Goal: Task Accomplishment & Management: Use online tool/utility

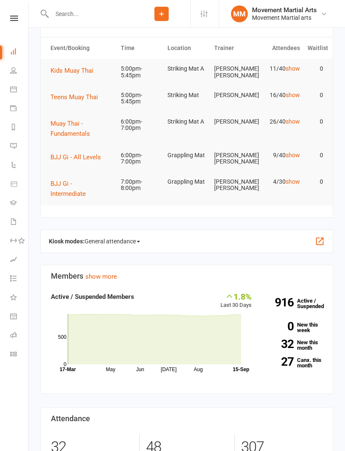
click at [78, 100] on button "Teens Muay Thai" at bounding box center [76, 97] width 53 height 10
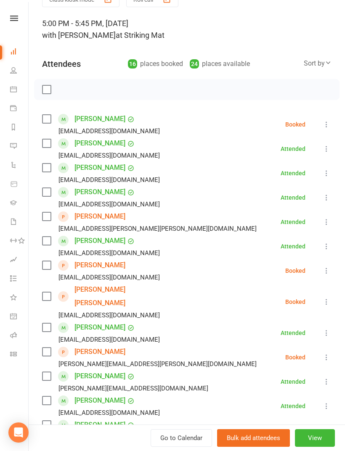
scroll to position [45, 0]
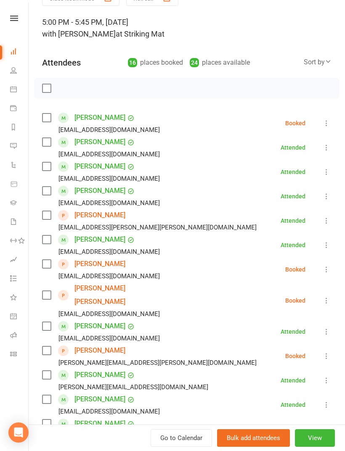
click at [45, 346] on label at bounding box center [46, 350] width 8 height 8
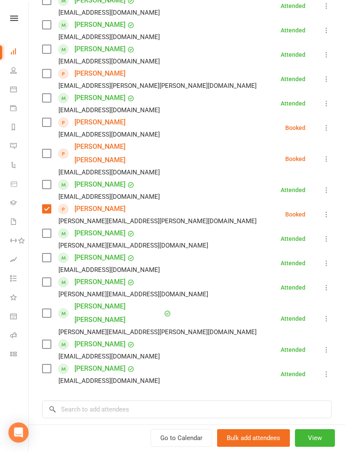
scroll to position [187, 0]
click at [116, 400] on input "search" at bounding box center [186, 409] width 289 height 18
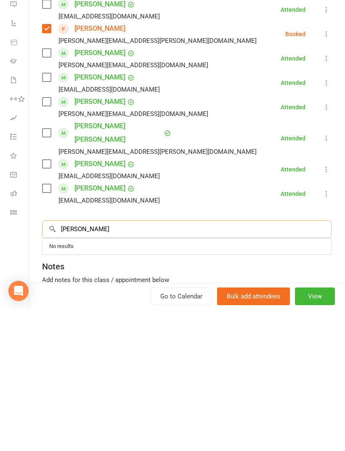
scroll to position [249, 0]
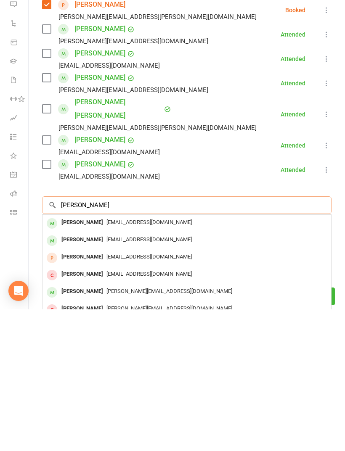
type input "[PERSON_NAME]"
click at [159, 361] on span "[EMAIL_ADDRESS][DOMAIN_NAME]" at bounding box center [148, 364] width 85 height 6
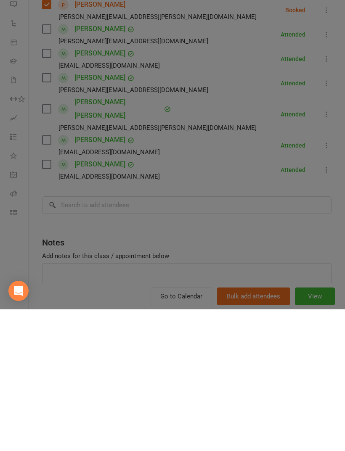
scroll to position [258, 0]
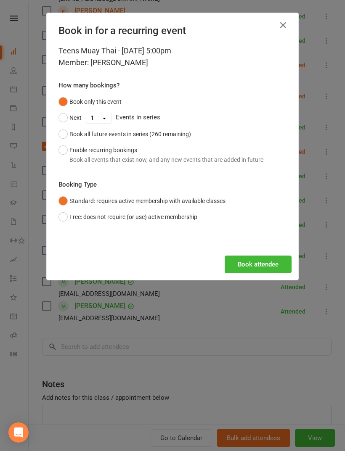
click at [264, 267] on button "Book attendee" at bounding box center [257, 264] width 67 height 18
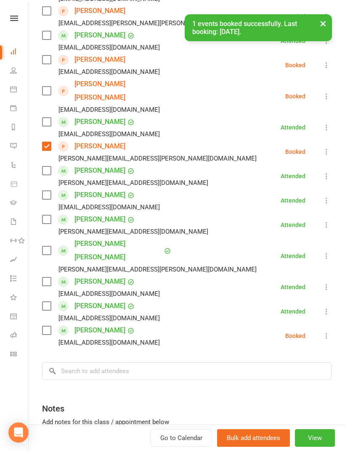
click at [48, 326] on label at bounding box center [46, 330] width 8 height 8
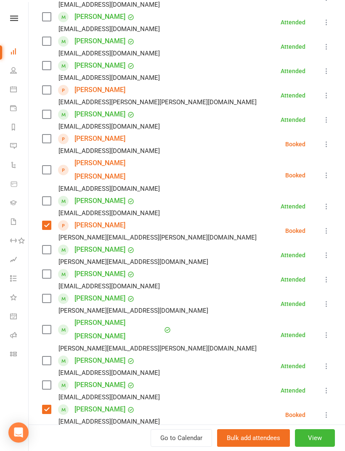
scroll to position [170, 0]
click at [47, 269] on label at bounding box center [46, 273] width 8 height 8
click at [50, 294] on label at bounding box center [46, 298] width 8 height 8
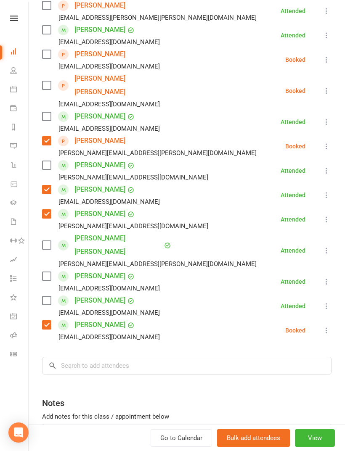
scroll to position [255, 0]
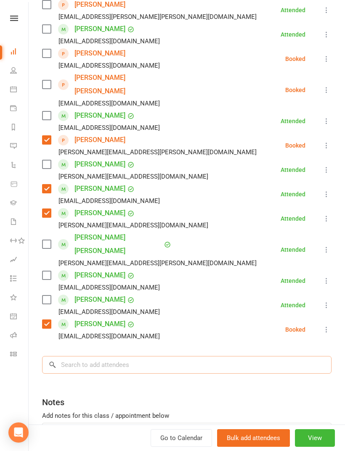
click at [95, 356] on input "search" at bounding box center [186, 365] width 289 height 18
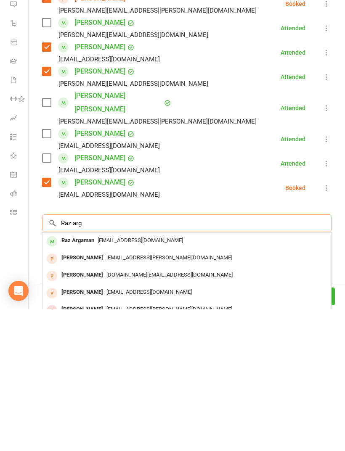
type input "Raz arg"
click at [119, 374] on div "Raz Argaman [EMAIL_ADDRESS][DOMAIN_NAME]" at bounding box center [186, 382] width 288 height 17
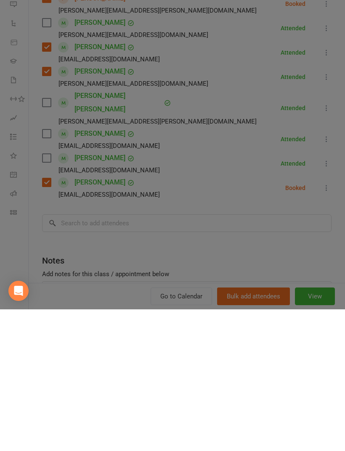
scroll to position [441, 0]
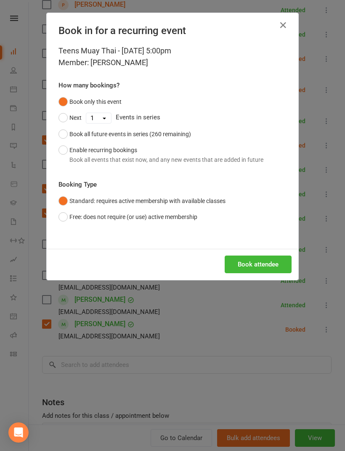
click at [281, 265] on button "Book attendee" at bounding box center [257, 264] width 67 height 18
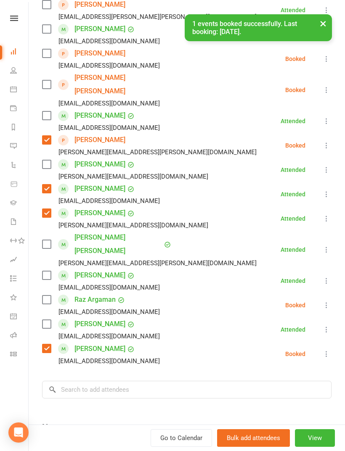
click at [38, 271] on div "Class kiosk mode Roll call 5:00 PM - 5:45 PM, [DATE] with [PERSON_NAME] at Stri…" at bounding box center [187, 148] width 316 height 737
click at [47, 295] on label at bounding box center [46, 299] width 8 height 8
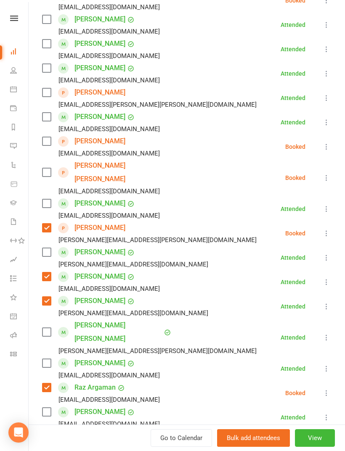
scroll to position [165, 0]
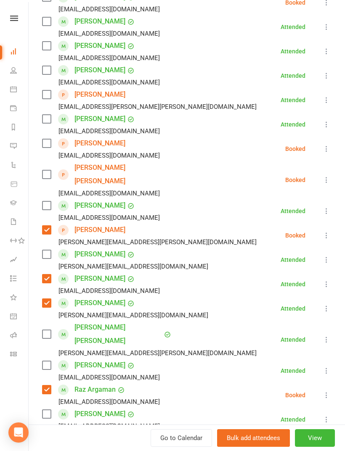
click at [50, 147] on label at bounding box center [46, 143] width 8 height 8
click at [45, 170] on label at bounding box center [46, 174] width 8 height 8
click at [327, 99] on icon at bounding box center [326, 100] width 8 height 8
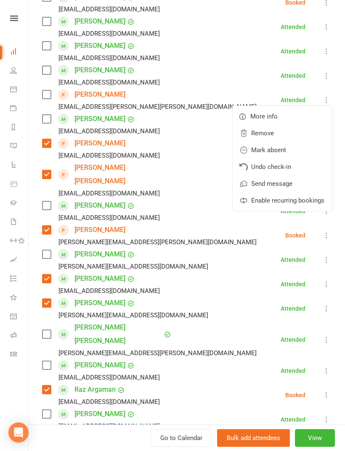
click at [283, 129] on link "Remove" at bounding box center [281, 133] width 98 height 17
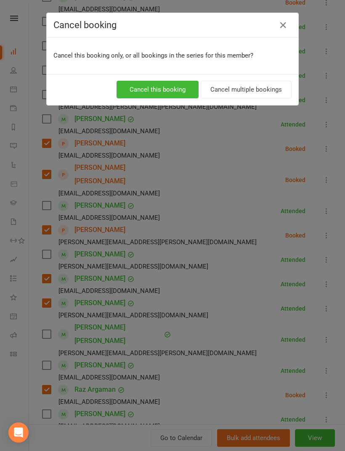
click at [155, 85] on button "Cancel this booking" at bounding box center [157, 90] width 82 height 18
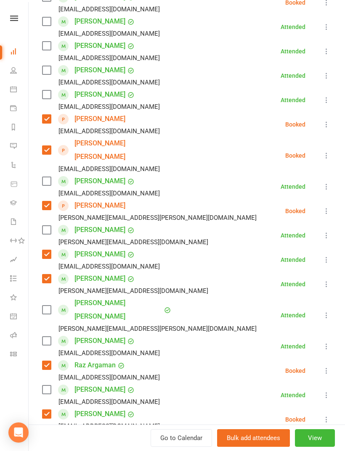
click at [50, 250] on label at bounding box center [46, 254] width 8 height 8
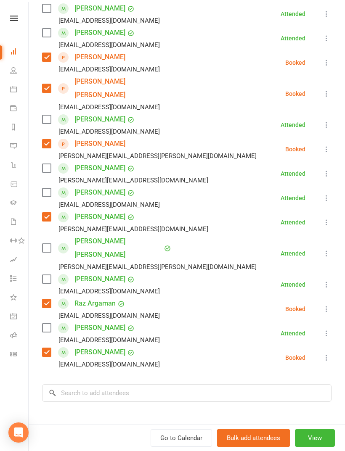
scroll to position [239, 0]
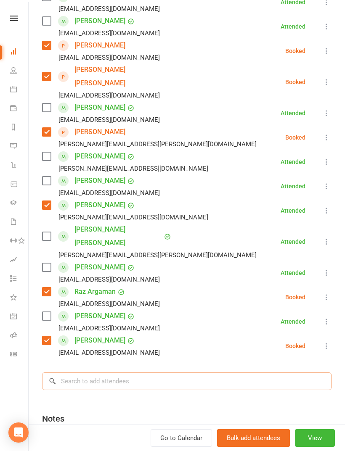
click at [109, 372] on input "search" at bounding box center [186, 381] width 289 height 18
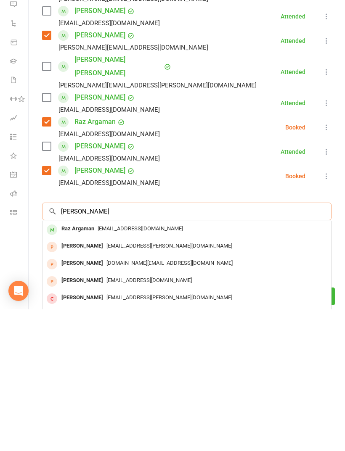
scroll to position [269, 0]
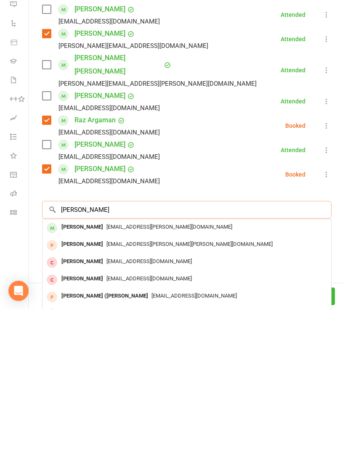
type input "[PERSON_NAME]"
click at [172, 363] on div "[EMAIL_ADDRESS][PERSON_NAME][DOMAIN_NAME]" at bounding box center [187, 369] width 282 height 12
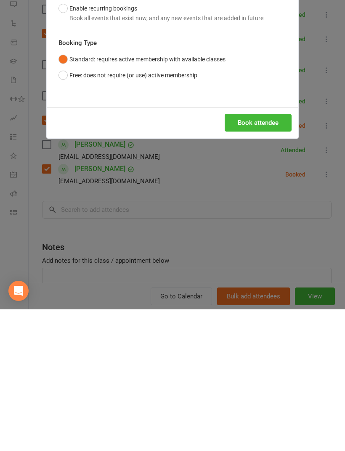
scroll to position [641, 0]
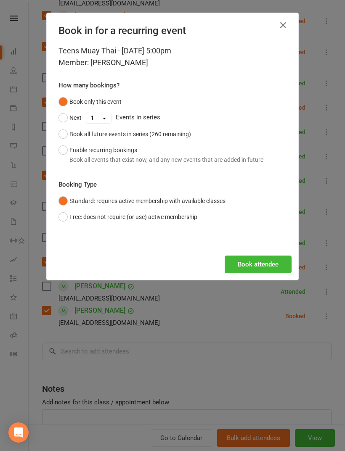
click at [267, 266] on button "Book attendee" at bounding box center [257, 264] width 67 height 18
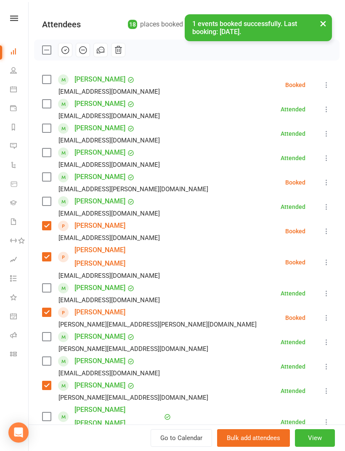
scroll to position [66, 0]
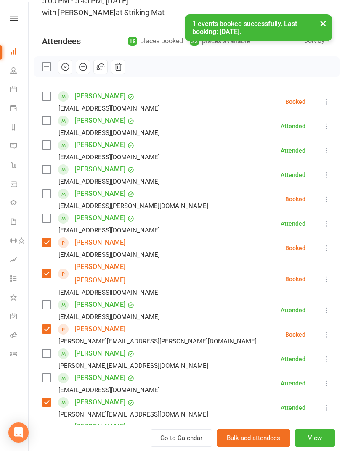
click at [45, 196] on label at bounding box center [46, 194] width 8 height 8
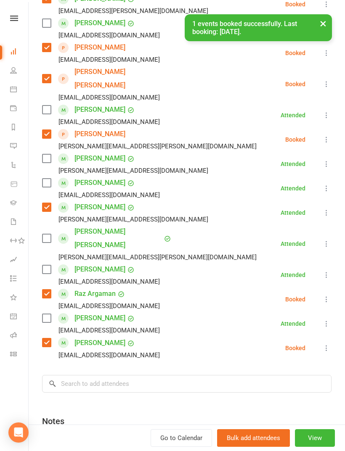
scroll to position [271, 0]
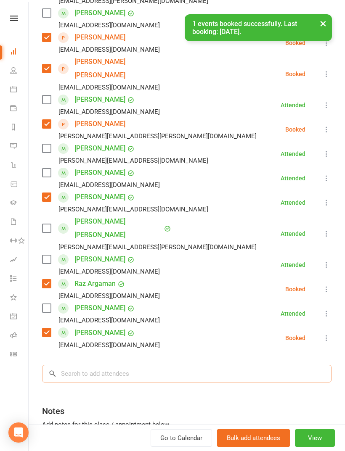
click at [111, 365] on input "search" at bounding box center [186, 374] width 289 height 18
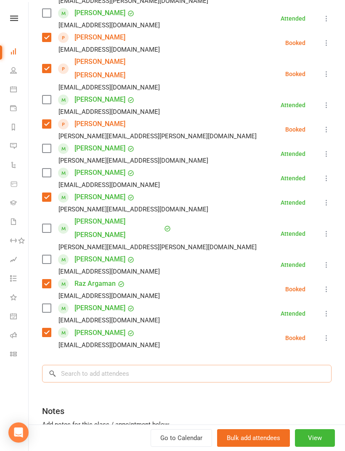
scroll to position [691, 0]
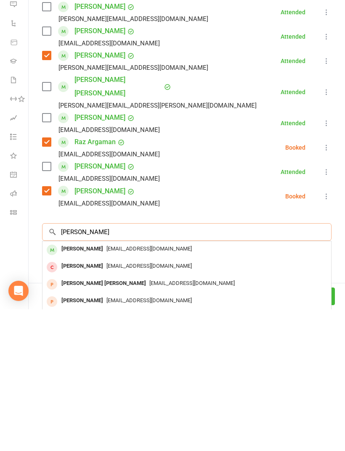
type input "[PERSON_NAME]"
click at [119, 387] on span "[EMAIL_ADDRESS][DOMAIN_NAME]" at bounding box center [148, 390] width 85 height 6
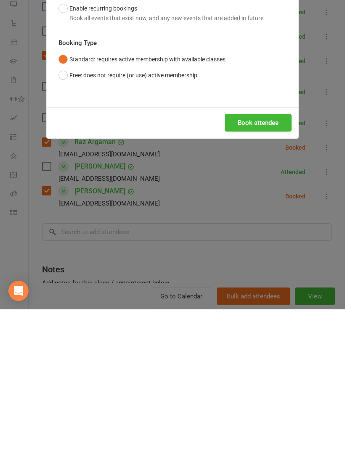
scroll to position [833, 0]
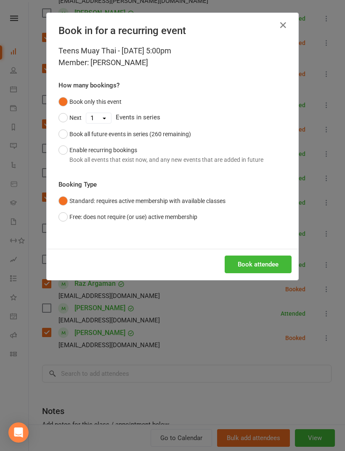
click at [257, 263] on button "Book attendee" at bounding box center [257, 264] width 67 height 18
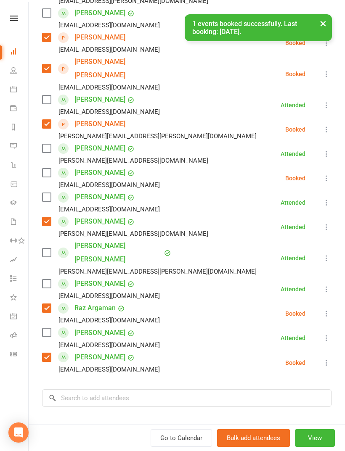
click at [50, 169] on label at bounding box center [46, 173] width 8 height 8
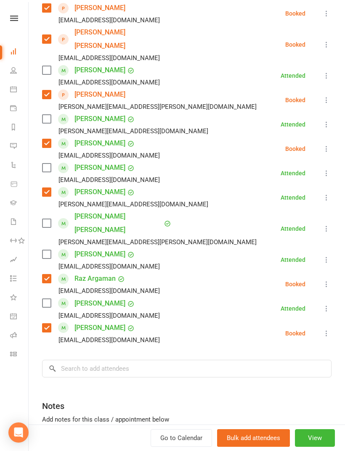
scroll to position [307, 0]
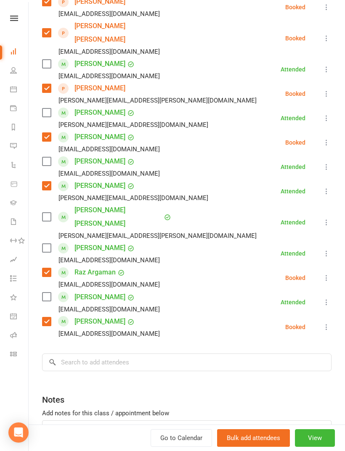
click at [117, 350] on div "Class kiosk mode Roll call 5:00 PM - 5:45 PM, [DATE] with [PERSON_NAME] at Stri…" at bounding box center [187, 109] width 316 height 762
click at [142, 353] on input "search" at bounding box center [186, 362] width 289 height 18
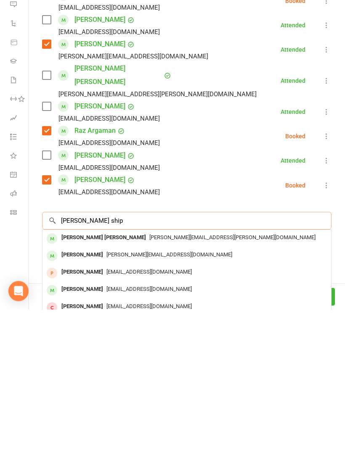
type input "[PERSON_NAME] ship"
click at [198, 373] on div "[PERSON_NAME][EMAIL_ADDRESS][PERSON_NAME][DOMAIN_NAME]" at bounding box center [187, 379] width 282 height 12
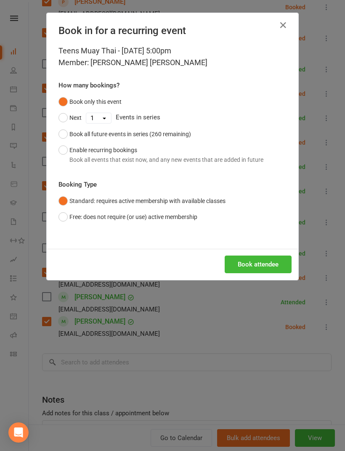
click at [253, 260] on button "Book attendee" at bounding box center [257, 264] width 67 height 18
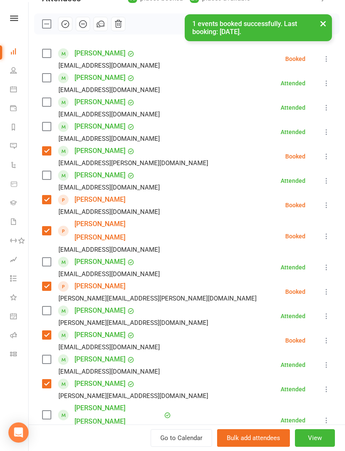
scroll to position [105, 0]
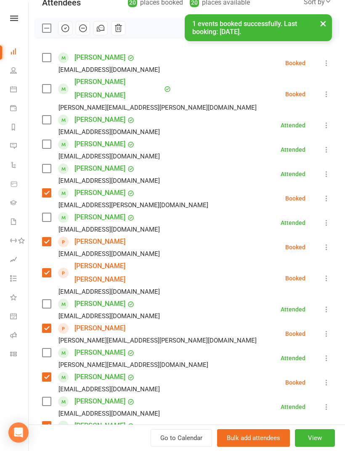
click at [43, 87] on div "[PERSON_NAME] Shipton [EMAIL_ADDRESS][PERSON_NAME][DOMAIN_NAME]" at bounding box center [151, 94] width 218 height 38
click at [47, 85] on label at bounding box center [46, 88] width 8 height 8
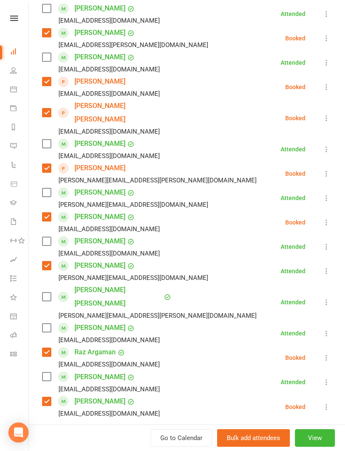
scroll to position [318, 0]
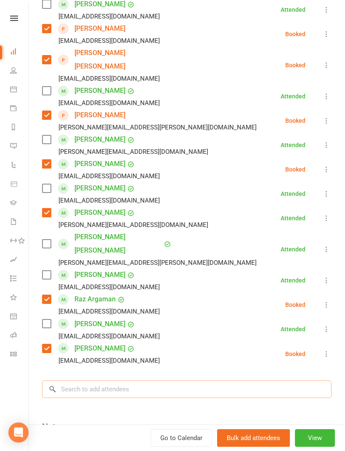
click at [150, 380] on input "search" at bounding box center [186, 389] width 289 height 18
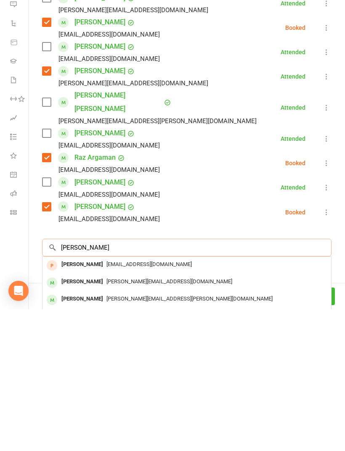
type input "[PERSON_NAME]"
click at [74, 417] on div "[PERSON_NAME]" at bounding box center [82, 423] width 48 height 12
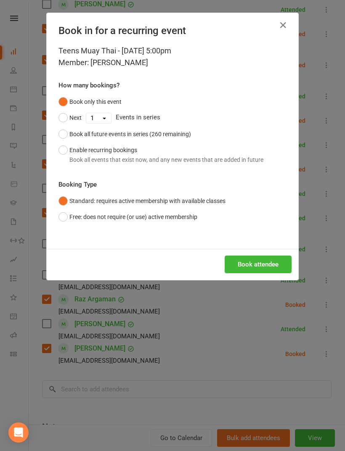
click at [255, 270] on button "Book attendee" at bounding box center [257, 264] width 67 height 18
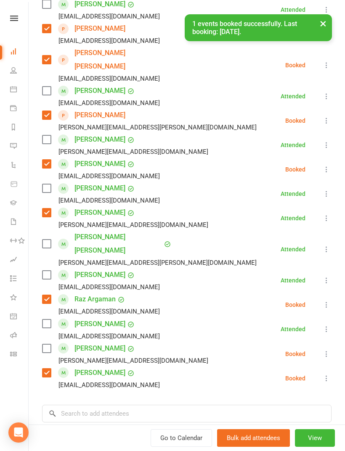
click at [48, 344] on label at bounding box center [46, 348] width 8 height 8
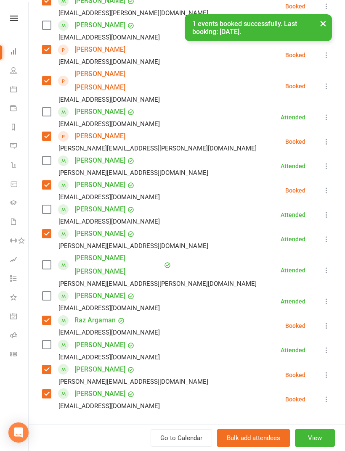
scroll to position [295, 0]
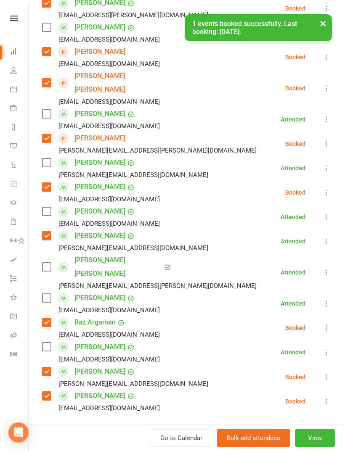
click at [102, 428] on input "search" at bounding box center [186, 437] width 289 height 18
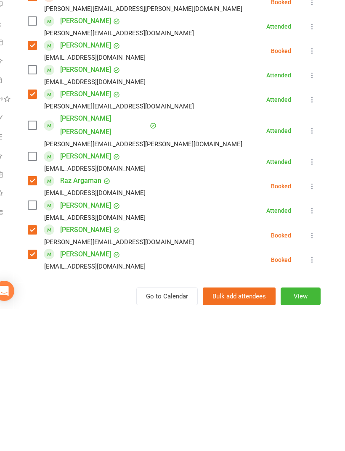
scroll to position [900, 14]
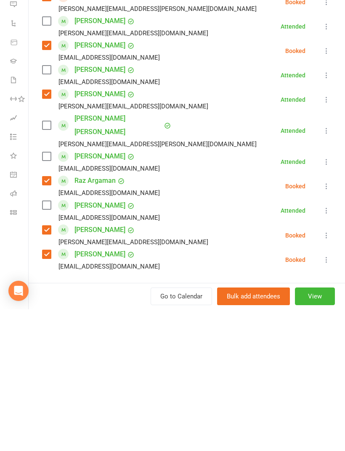
type input "E"
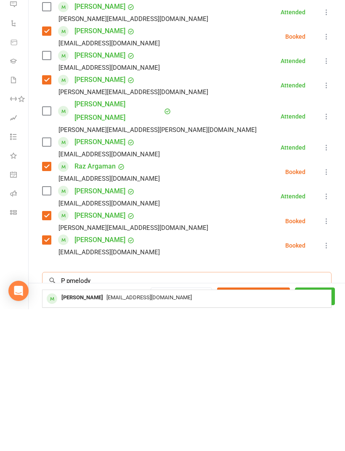
scroll to position [325, 0]
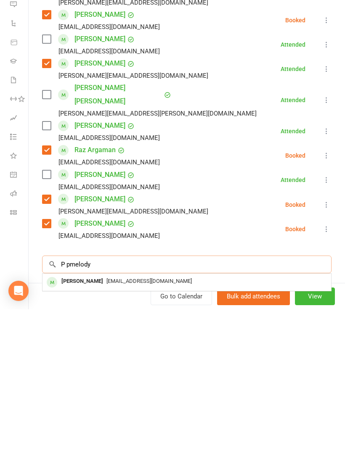
type input "P pmelody"
click at [134, 417] on div "[EMAIL_ADDRESS][DOMAIN_NAME]" at bounding box center [187, 423] width 282 height 12
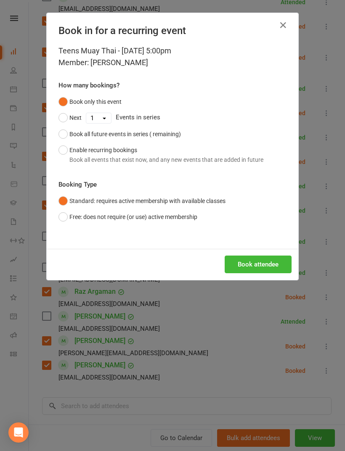
click at [281, 263] on button "Book attendee" at bounding box center [257, 264] width 67 height 18
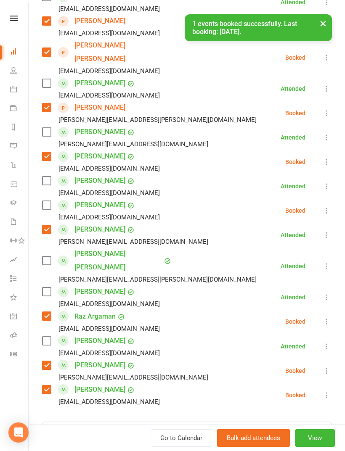
click at [46, 201] on label at bounding box center [46, 205] width 8 height 8
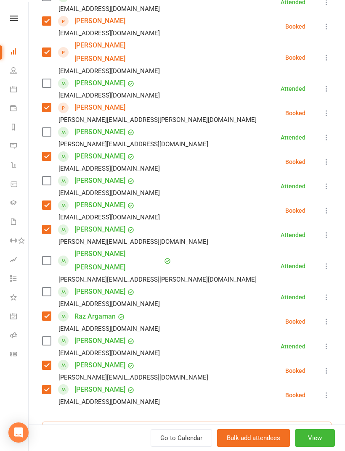
click at [179, 421] on input "search" at bounding box center [186, 430] width 289 height 18
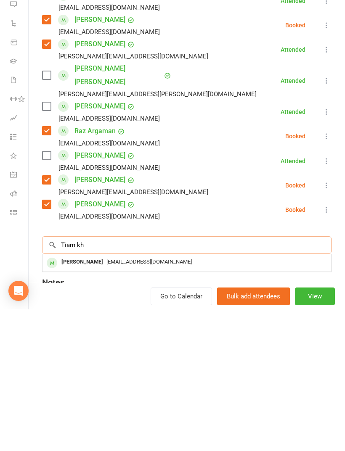
scroll to position [408, 0]
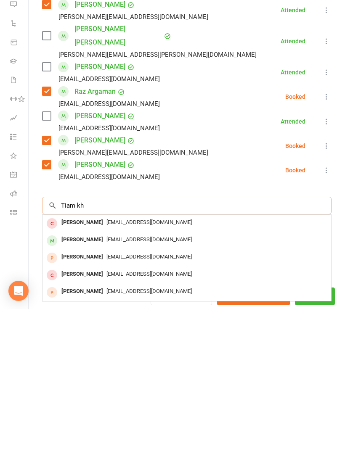
type input "Tiam kh"
click at [125, 378] on span "[EMAIL_ADDRESS][DOMAIN_NAME]" at bounding box center [148, 381] width 85 height 6
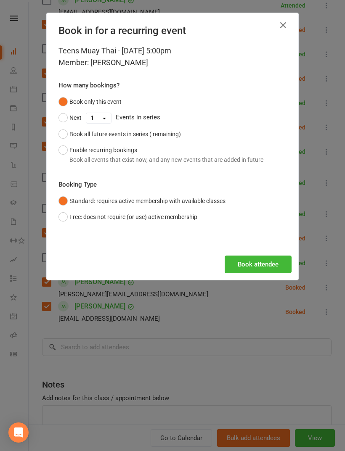
click at [250, 262] on button "Book attendee" at bounding box center [257, 264] width 67 height 18
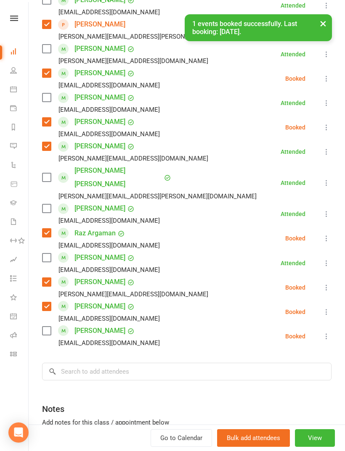
click at [50, 327] on label at bounding box center [46, 331] width 8 height 8
click at [80, 363] on input "search" at bounding box center [186, 372] width 289 height 18
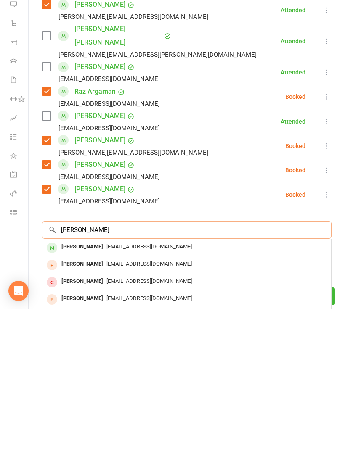
scroll to position [900, 0]
type input "[PERSON_NAME]"
click at [145, 382] on div "[EMAIL_ADDRESS][DOMAIN_NAME]" at bounding box center [187, 388] width 282 height 12
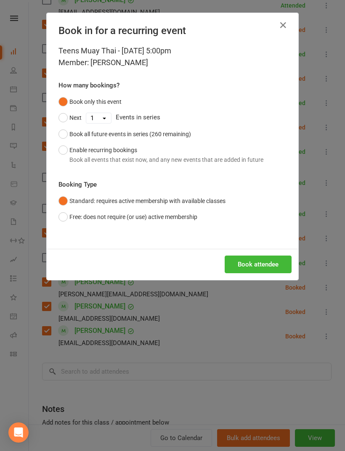
click at [253, 269] on button "Book attendee" at bounding box center [257, 264] width 67 height 18
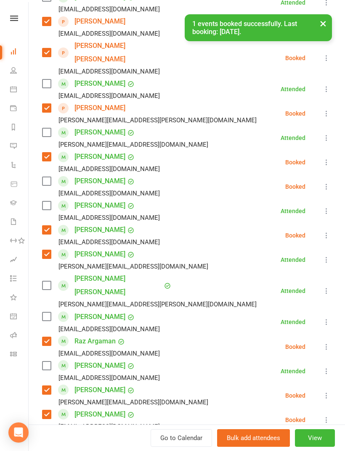
scroll to position [327, 0]
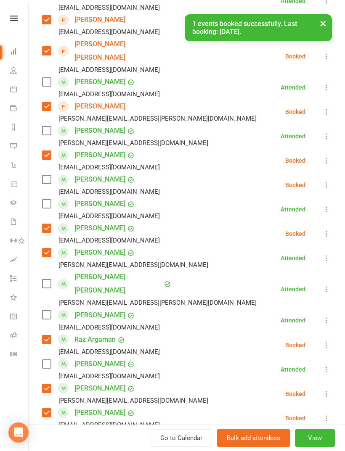
click at [47, 175] on label at bounding box center [46, 179] width 8 height 8
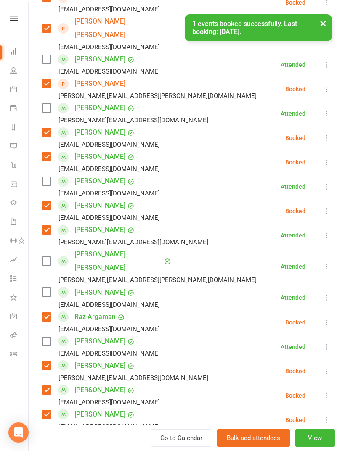
scroll to position [423, 0]
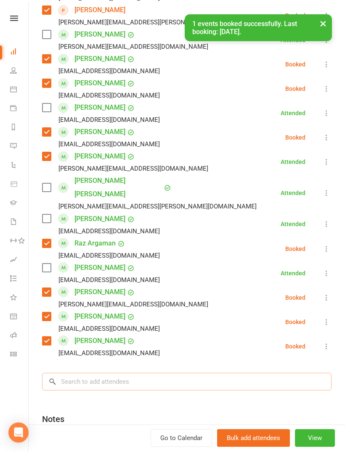
click at [158, 373] on input "search" at bounding box center [186, 382] width 289 height 18
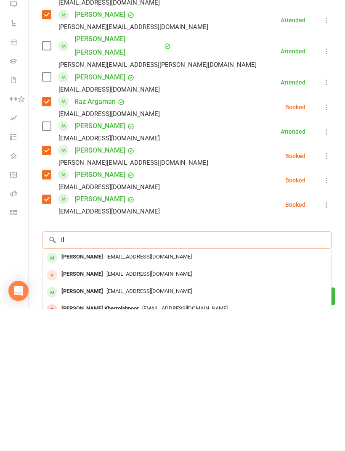
scroll to position [900, 0]
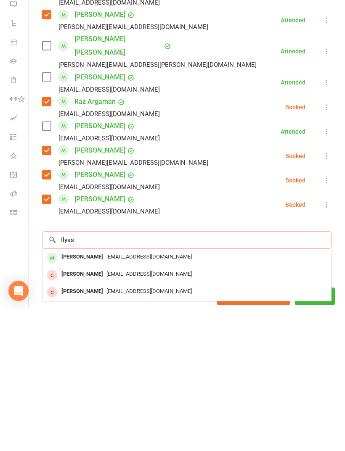
type input "Ilyas"
click at [122, 395] on span "[EMAIL_ADDRESS][DOMAIN_NAME]" at bounding box center [148, 398] width 85 height 6
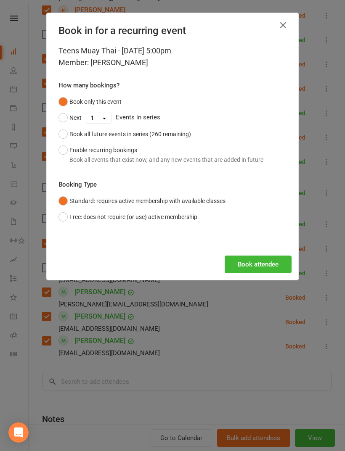
click at [262, 260] on button "Book attendee" at bounding box center [257, 264] width 67 height 18
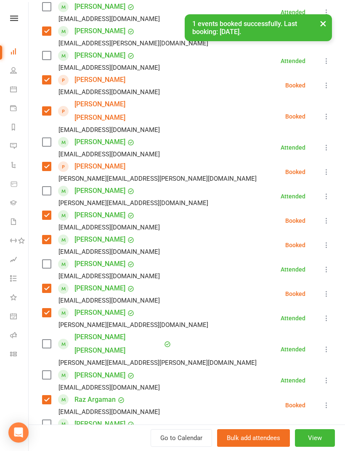
scroll to position [260, 0]
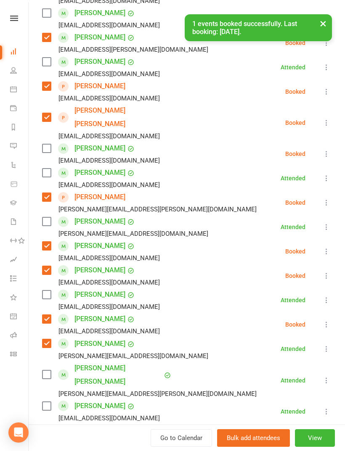
click at [46, 144] on label at bounding box center [46, 148] width 8 height 8
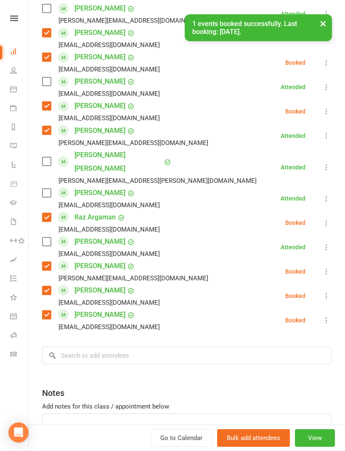
scroll to position [474, 0]
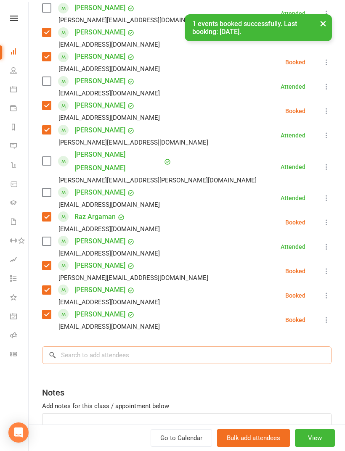
click at [127, 346] on input "search" at bounding box center [186, 355] width 289 height 18
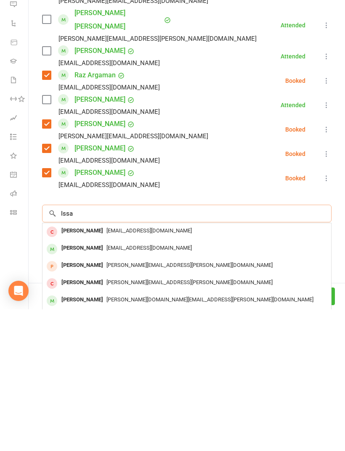
scroll to position [900, 0]
type input "Issa"
click at [111, 386] on span "[EMAIL_ADDRESS][DOMAIN_NAME]" at bounding box center [148, 389] width 85 height 6
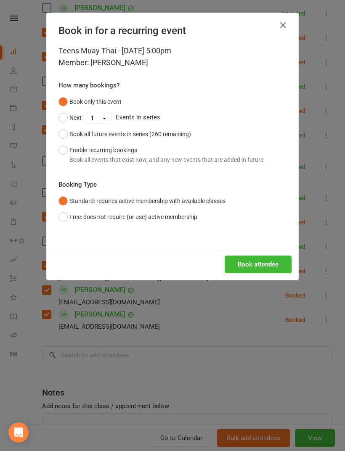
click at [261, 266] on button "Book attendee" at bounding box center [257, 264] width 67 height 18
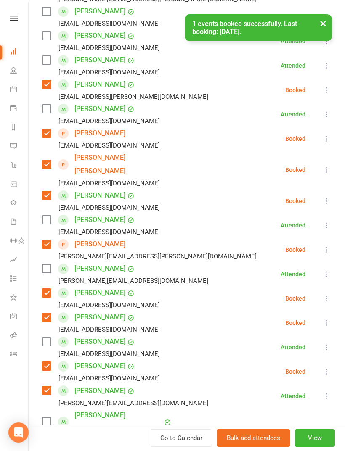
scroll to position [213, 0]
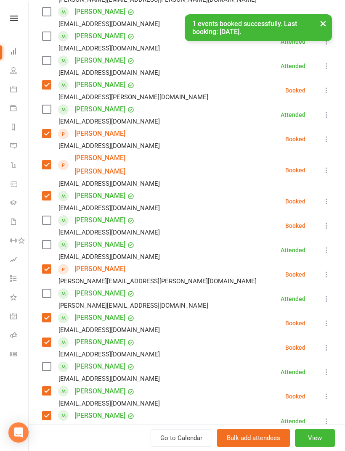
click at [48, 203] on div "[EMAIL_ADDRESS][DOMAIN_NAME]" at bounding box center [102, 208] width 121 height 11
click at [50, 216] on label at bounding box center [46, 220] width 8 height 8
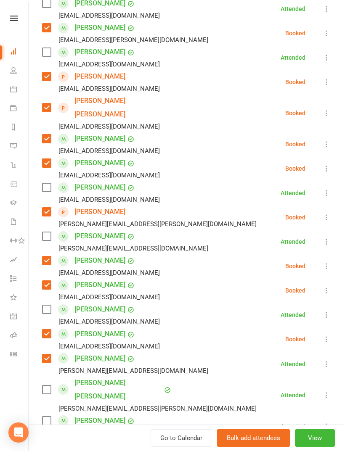
scroll to position [282, 0]
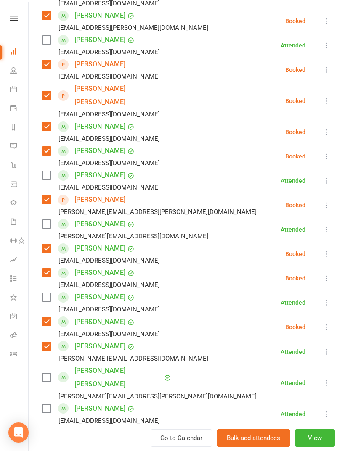
click at [49, 373] on label at bounding box center [46, 377] width 8 height 8
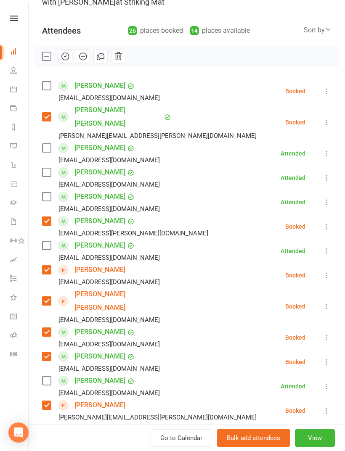
scroll to position [76, 0]
click at [50, 87] on label at bounding box center [46, 86] width 8 height 8
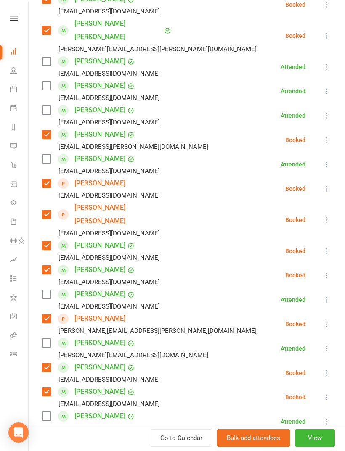
scroll to position [191, 0]
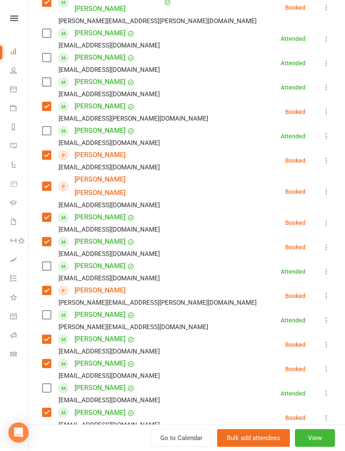
click at [46, 311] on label at bounding box center [46, 315] width 8 height 8
click at [45, 262] on label at bounding box center [46, 266] width 8 height 8
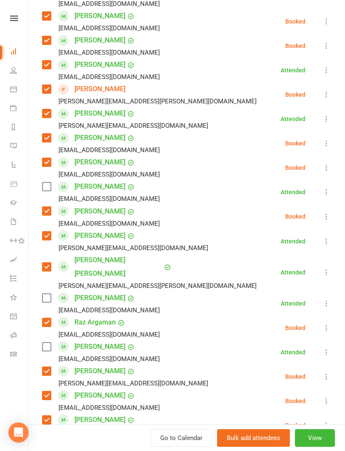
click at [50, 342] on label at bounding box center [46, 346] width 8 height 8
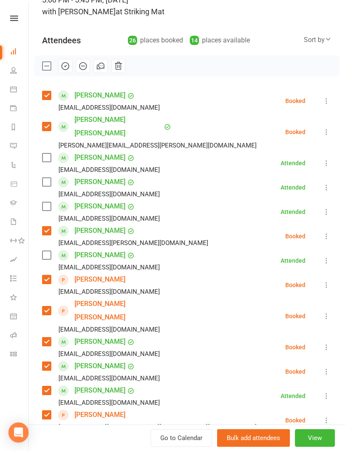
scroll to position [69, 0]
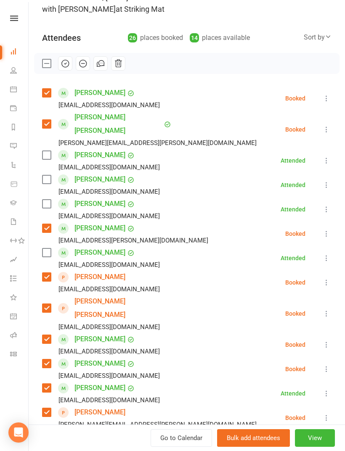
click at [55, 148] on div "[PERSON_NAME] [EMAIL_ADDRESS][DOMAIN_NAME]" at bounding box center [102, 160] width 121 height 24
click at [50, 151] on label at bounding box center [46, 155] width 8 height 8
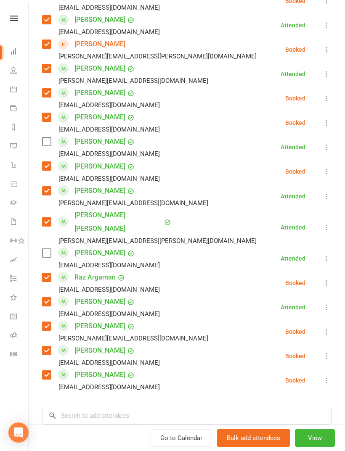
scroll to position [438, 0]
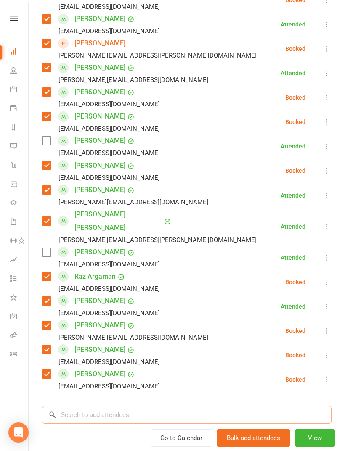
click at [143, 406] on input "search" at bounding box center [186, 415] width 289 height 18
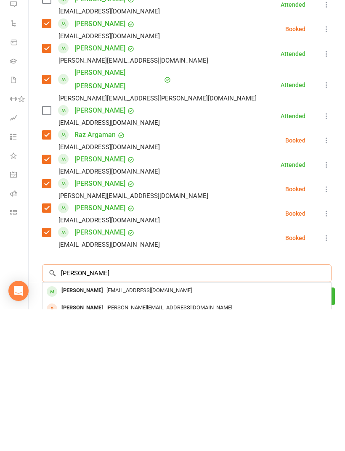
type input "[PERSON_NAME]"
click at [117, 429] on span "[EMAIL_ADDRESS][DOMAIN_NAME]" at bounding box center [148, 432] width 85 height 6
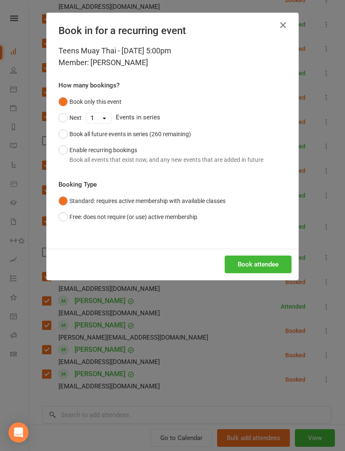
click at [278, 28] on icon "button" at bounding box center [283, 25] width 10 height 10
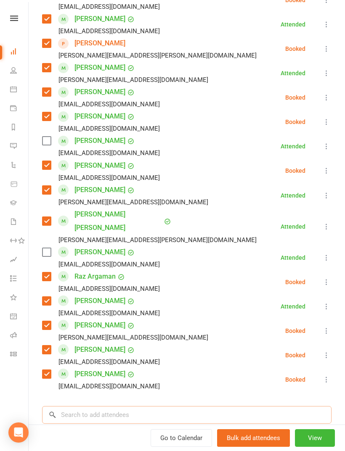
click at [125, 406] on input "search" at bounding box center [186, 415] width 289 height 18
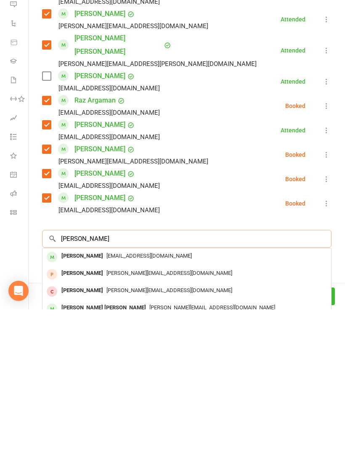
scroll to position [474, 0]
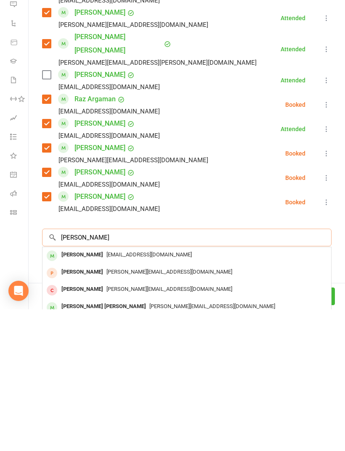
type input "[PERSON_NAME]"
click at [111, 442] on div "[PERSON_NAME] [PERSON_NAME]" at bounding box center [103, 448] width 91 height 12
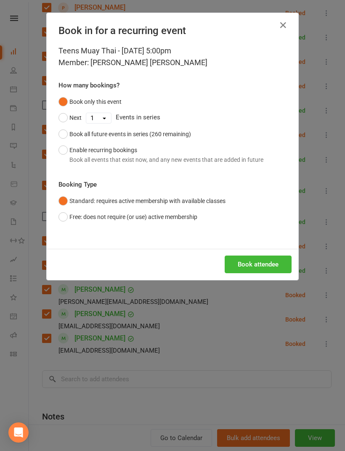
click at [254, 268] on button "Book attendee" at bounding box center [257, 264] width 67 height 18
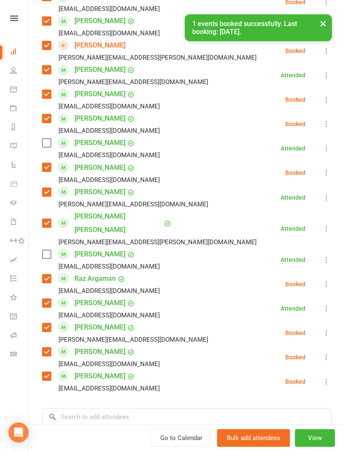
click at [160, 349] on div "Class kiosk mode Roll call 5:00 PM - 5:45 PM, [DATE] with [PERSON_NAME] at Stri…" at bounding box center [187, 53] width 316 height 984
click at [214, 408] on input "search" at bounding box center [186, 417] width 289 height 18
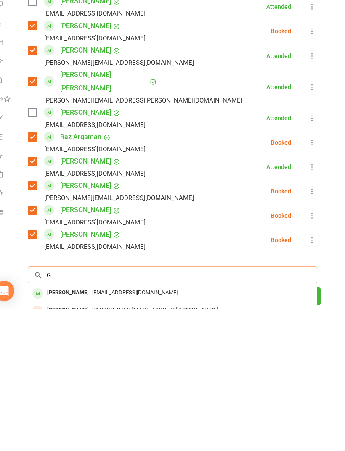
scroll to position [900, 14]
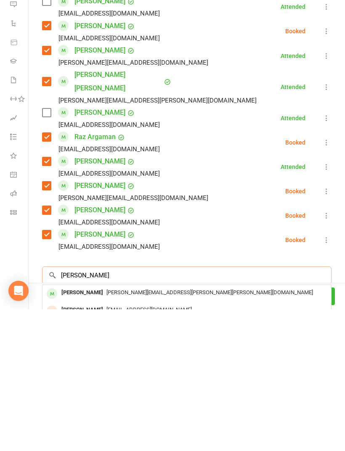
type input "[PERSON_NAME]"
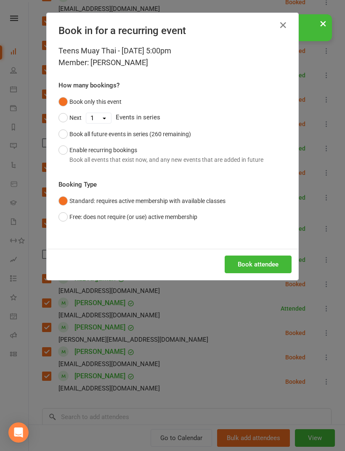
scroll to position [900, 0]
click at [284, 27] on icon "button" at bounding box center [283, 25] width 10 height 10
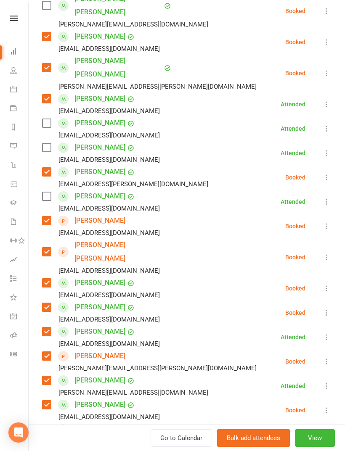
scroll to position [161, 0]
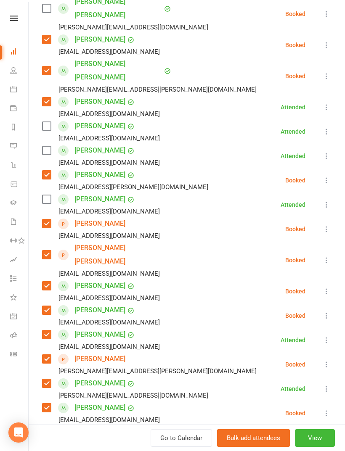
click at [49, 195] on label at bounding box center [46, 199] width 8 height 8
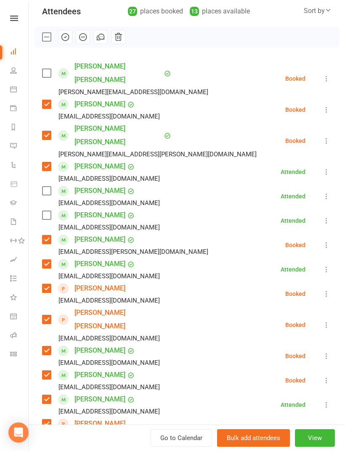
scroll to position [90, 0]
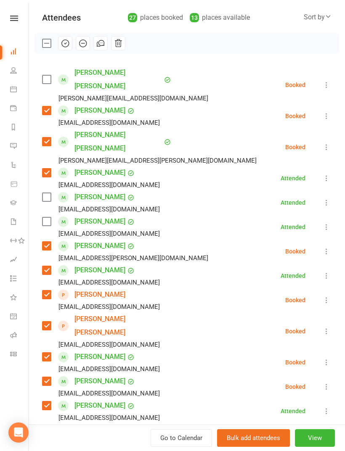
click at [49, 75] on label at bounding box center [46, 79] width 8 height 8
click at [326, 198] on icon at bounding box center [326, 202] width 8 height 8
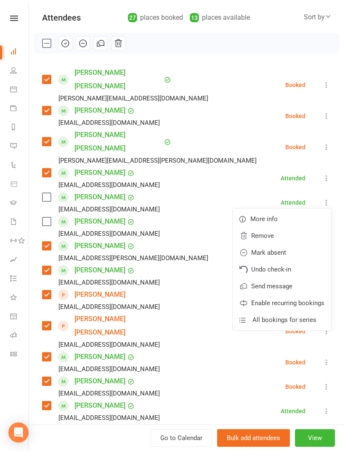
click at [281, 227] on link "Remove" at bounding box center [281, 235] width 98 height 17
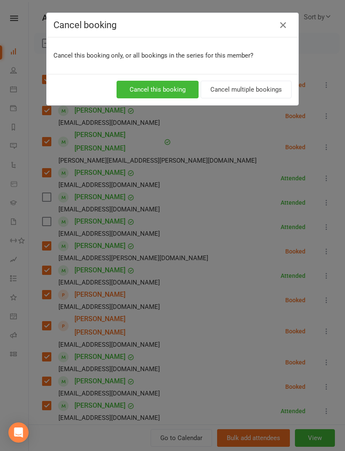
click at [178, 82] on button "Cancel this booking" at bounding box center [157, 90] width 82 height 18
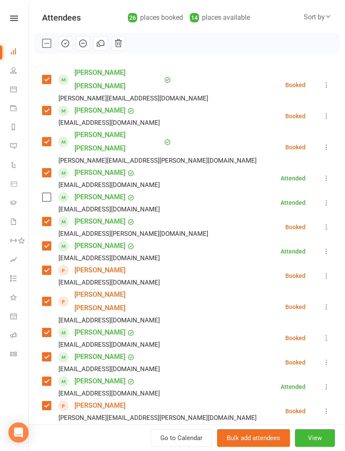
click at [322, 198] on icon at bounding box center [326, 202] width 8 height 8
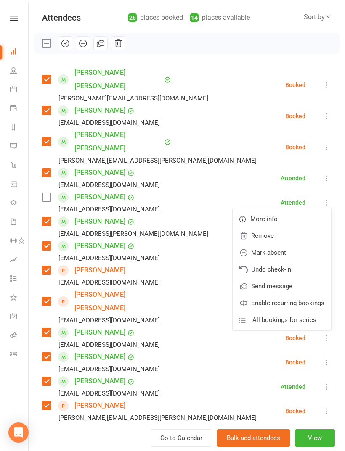
click at [266, 227] on link "Remove" at bounding box center [281, 235] width 98 height 17
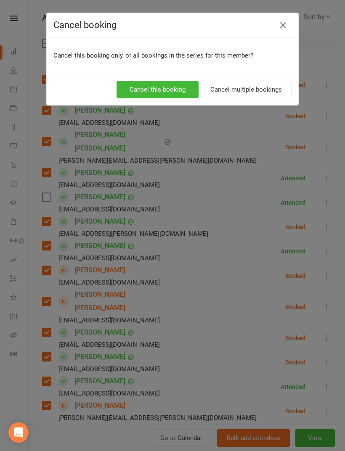
click at [159, 86] on button "Cancel this booking" at bounding box center [157, 90] width 82 height 18
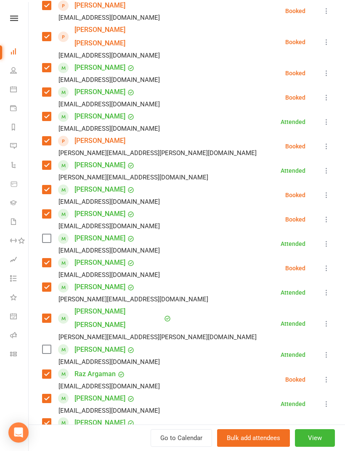
scroll to position [351, 0]
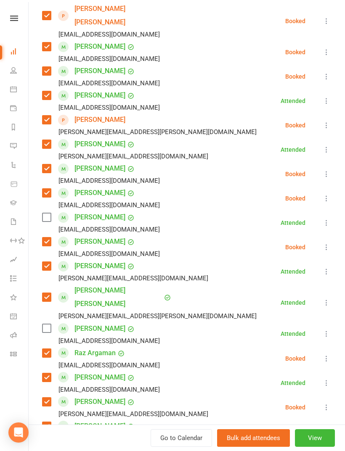
click at [324, 219] on icon at bounding box center [326, 223] width 8 height 8
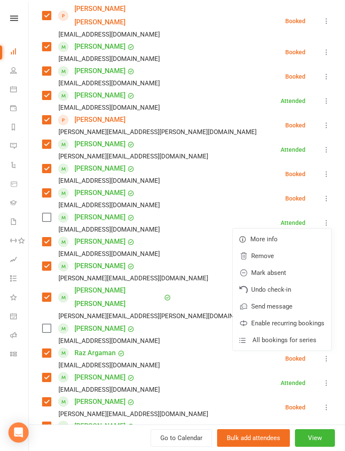
click at [281, 248] on link "Remove" at bounding box center [281, 256] width 98 height 17
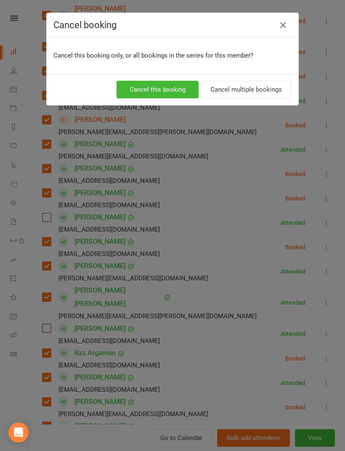
click at [179, 92] on button "Cancel this booking" at bounding box center [157, 90] width 82 height 18
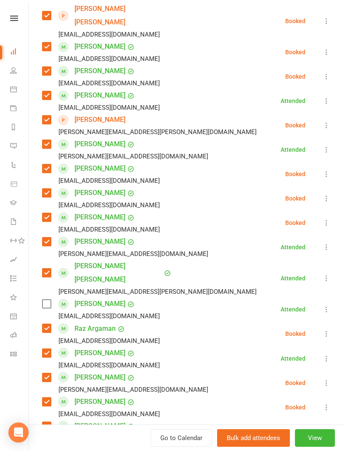
click at [330, 305] on icon at bounding box center [326, 309] width 8 height 8
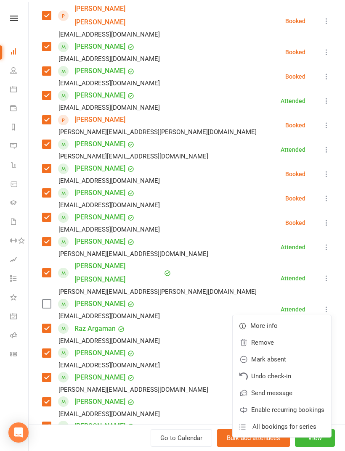
click at [285, 334] on link "Remove" at bounding box center [281, 342] width 98 height 17
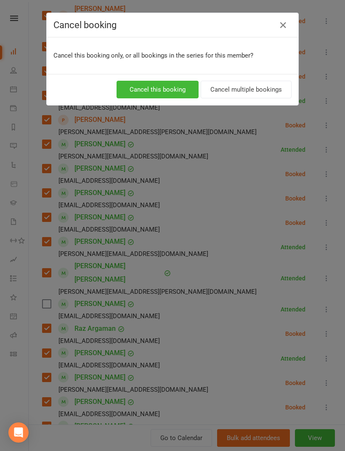
click at [170, 84] on button "Cancel this booking" at bounding box center [157, 90] width 82 height 18
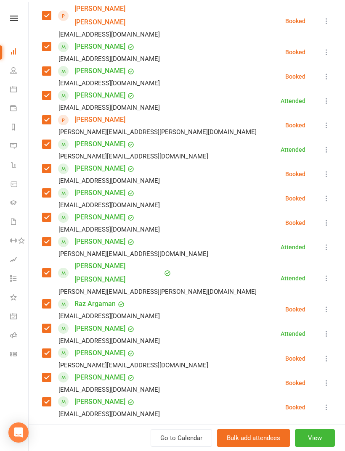
click at [177, 434] on input "search" at bounding box center [186, 443] width 289 height 18
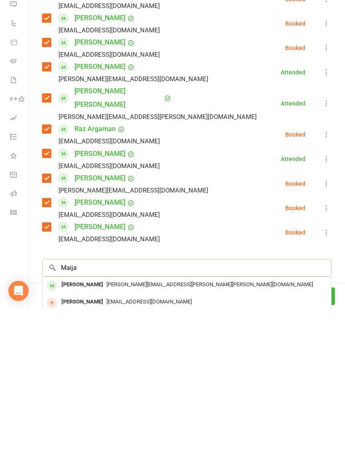
scroll to position [387, 0]
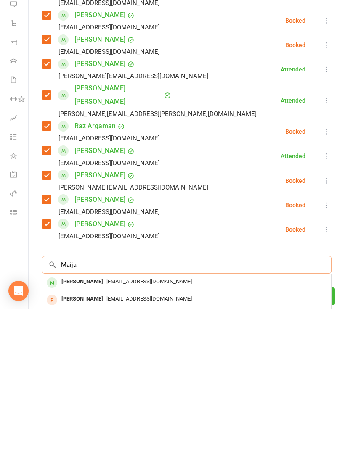
type input "Maija"
click at [138, 417] on div "[EMAIL_ADDRESS][DOMAIN_NAME]" at bounding box center [187, 423] width 282 height 12
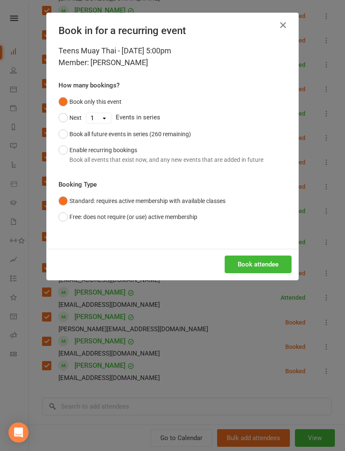
click at [277, 263] on button "Book attendee" at bounding box center [257, 264] width 67 height 18
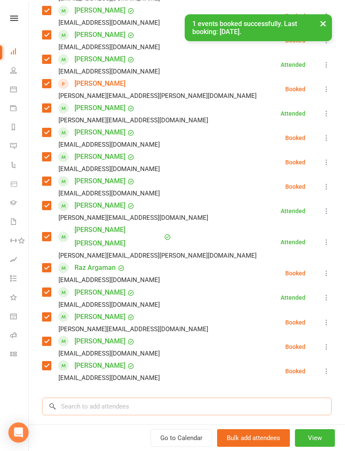
click at [180, 398] on input "search" at bounding box center [186, 407] width 289 height 18
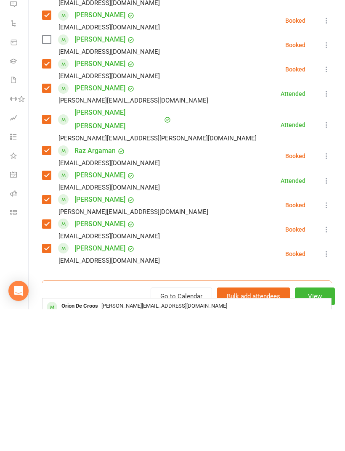
scroll to position [7, 0]
type input "Orion"
click at [143, 444] on span "[PERSON_NAME][EMAIL_ADDRESS][DOMAIN_NAME]" at bounding box center [164, 447] width 126 height 6
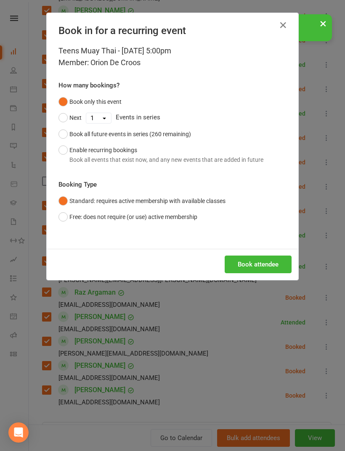
click at [246, 263] on button "Book attendee" at bounding box center [257, 264] width 67 height 18
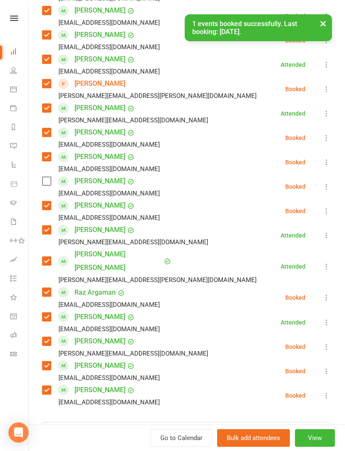
click at [43, 177] on label at bounding box center [46, 181] width 8 height 8
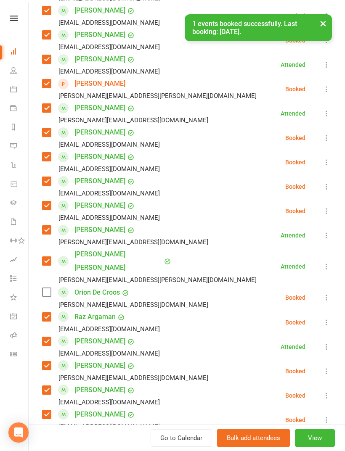
click at [43, 288] on label at bounding box center [46, 292] width 8 height 8
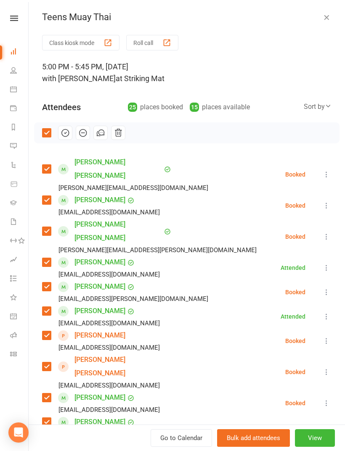
scroll to position [0, 0]
click at [67, 136] on icon "button" at bounding box center [65, 132] width 7 height 7
click at [330, 21] on icon "button" at bounding box center [326, 17] width 8 height 8
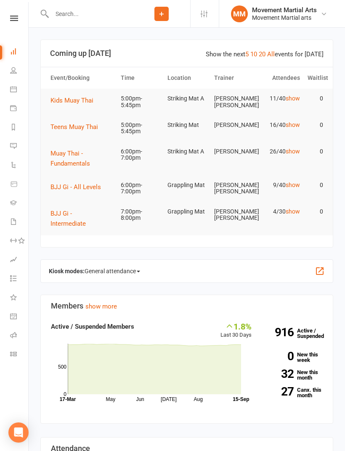
click at [79, 101] on span "Kids Muay Thai" at bounding box center [71, 101] width 43 height 8
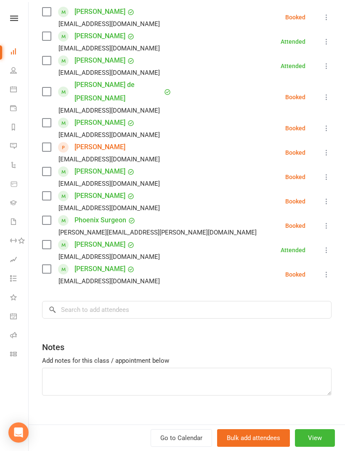
scroll to position [150, 0]
click at [158, 305] on input "search" at bounding box center [186, 310] width 289 height 18
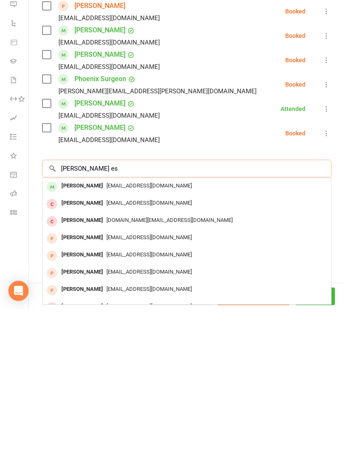
type input "[PERSON_NAME] es"
click at [125, 324] on span "[EMAIL_ADDRESS][DOMAIN_NAME]" at bounding box center [148, 327] width 85 height 6
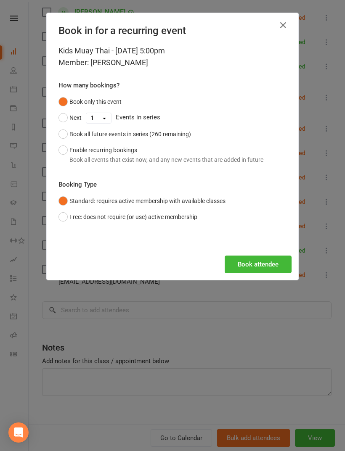
click at [263, 262] on button "Book attendee" at bounding box center [257, 264] width 67 height 18
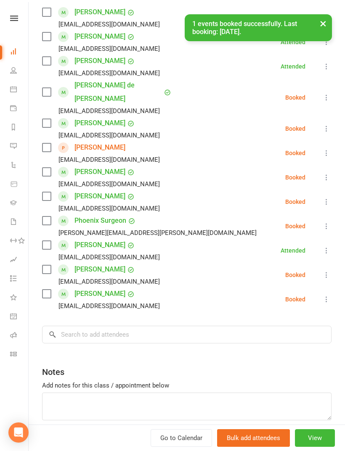
click at [48, 290] on label at bounding box center [46, 294] width 8 height 8
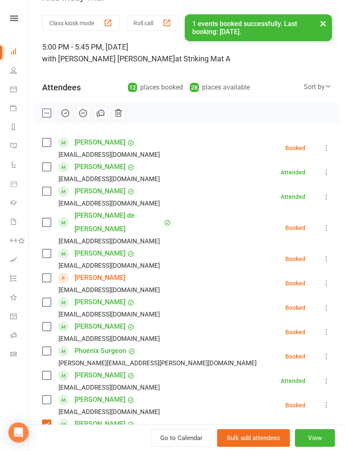
scroll to position [20, 0]
click at [50, 273] on label at bounding box center [46, 277] width 8 height 8
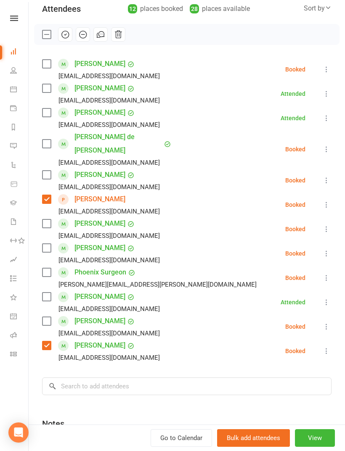
scroll to position [128, 0]
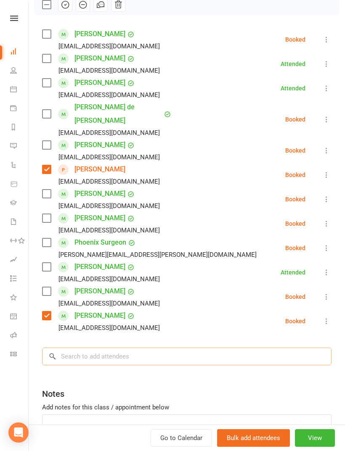
click at [150, 348] on input "search" at bounding box center [186, 357] width 289 height 18
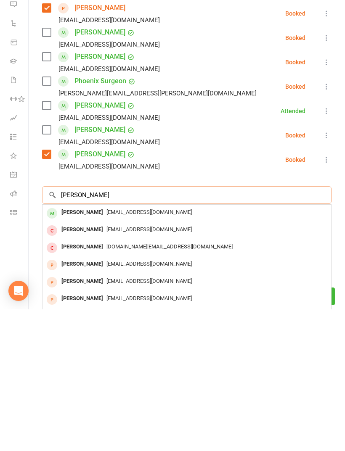
scroll to position [149, 0]
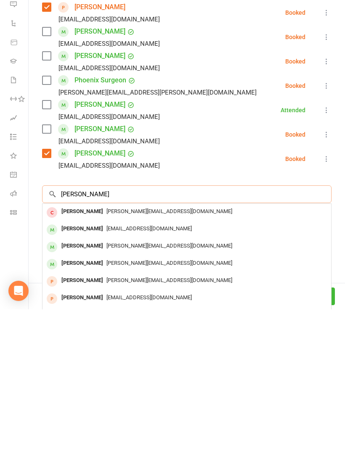
type input "[PERSON_NAME]"
click at [113, 367] on span "[EMAIL_ADDRESS][DOMAIN_NAME]" at bounding box center [148, 370] width 85 height 6
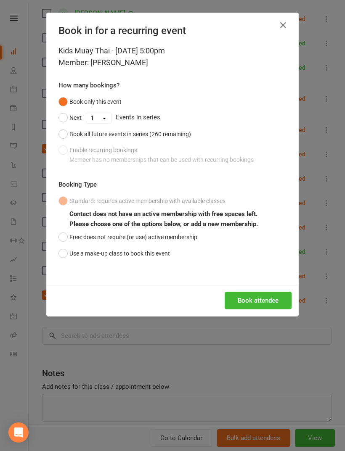
click at [249, 301] on button "Book attendee" at bounding box center [257, 301] width 67 height 18
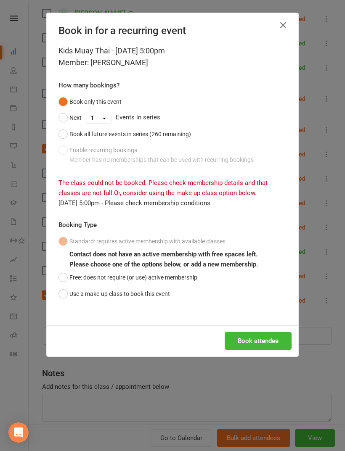
click at [157, 265] on b "Please choose one of the options below, or add a new membership." at bounding box center [163, 265] width 188 height 8
click at [183, 274] on button "Free: does not require (or use) active membership" at bounding box center [127, 277] width 139 height 16
click at [250, 342] on button "Book attendee" at bounding box center [257, 341] width 67 height 18
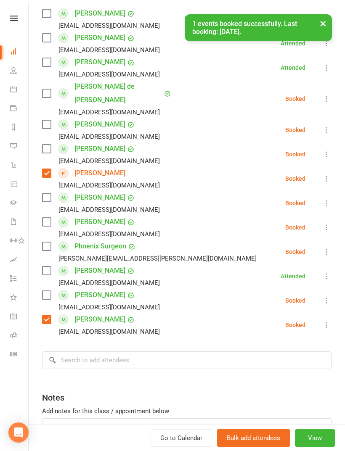
click at [40, 132] on div "Class kiosk mode Roll call 5:00 PM - 5:45 PM, [DATE] with [PERSON_NAME] [PERSON…" at bounding box center [187, 187] width 316 height 602
click at [43, 145] on label at bounding box center [46, 149] width 8 height 8
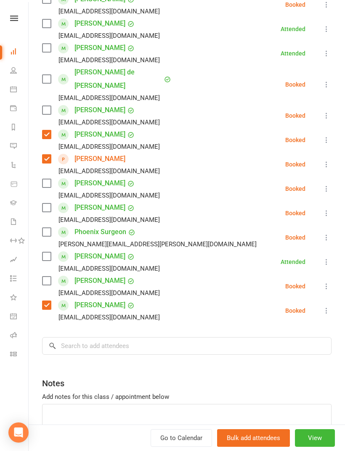
scroll to position [163, 0]
click at [48, 276] on label at bounding box center [46, 280] width 8 height 8
click at [43, 252] on label at bounding box center [46, 256] width 8 height 8
click at [139, 337] on input "search" at bounding box center [186, 346] width 289 height 18
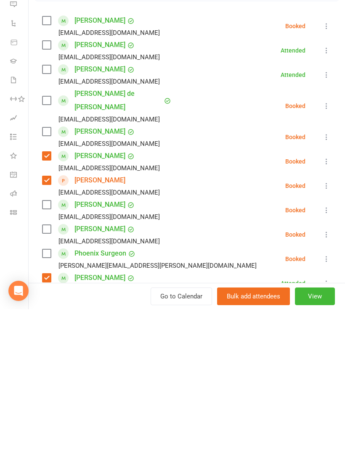
scroll to position [0, 0]
click at [47, 269] on label at bounding box center [46, 273] width 8 height 8
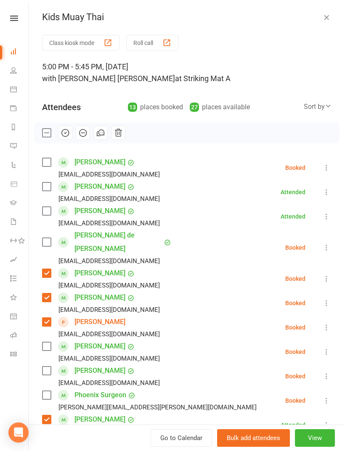
click at [43, 164] on label at bounding box center [46, 162] width 8 height 8
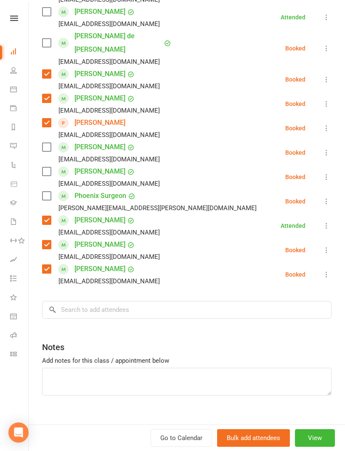
scroll to position [199, 0]
click at [178, 301] on input "search" at bounding box center [186, 310] width 289 height 18
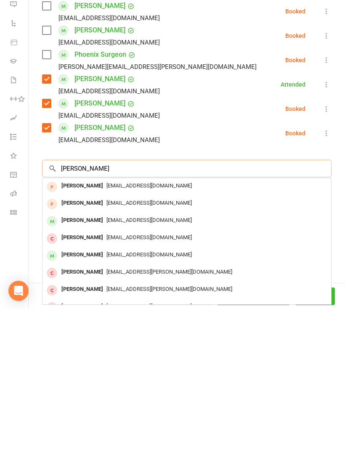
type input "[PERSON_NAME]"
click at [111, 358] on span "[EMAIL_ADDRESS][DOMAIN_NAME]" at bounding box center [148, 361] width 85 height 6
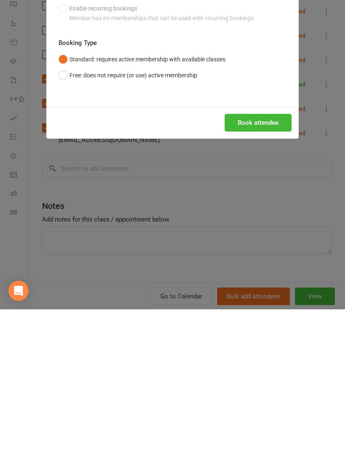
scroll to position [651, 0]
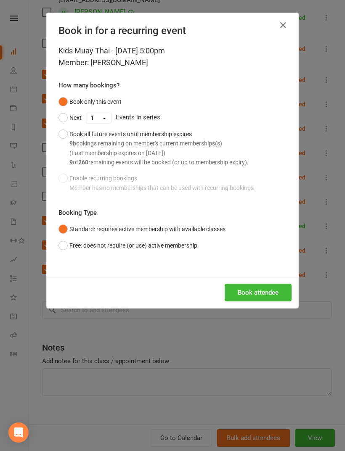
click at [257, 284] on button "Book attendee" at bounding box center [257, 293] width 67 height 18
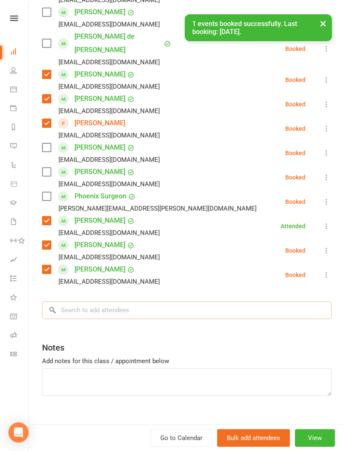
click at [172, 303] on input "search" at bounding box center [186, 310] width 289 height 18
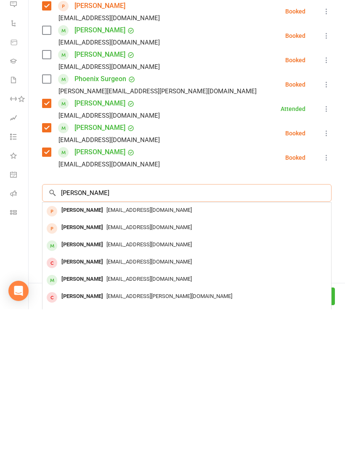
type input "[PERSON_NAME]"
click at [112, 417] on span "[EMAIL_ADDRESS][DOMAIN_NAME]" at bounding box center [148, 420] width 85 height 6
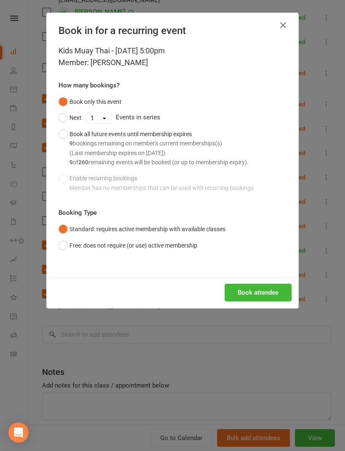
click at [252, 280] on div "Book attendee" at bounding box center [172, 292] width 251 height 31
click at [263, 291] on button "Book attendee" at bounding box center [257, 293] width 67 height 18
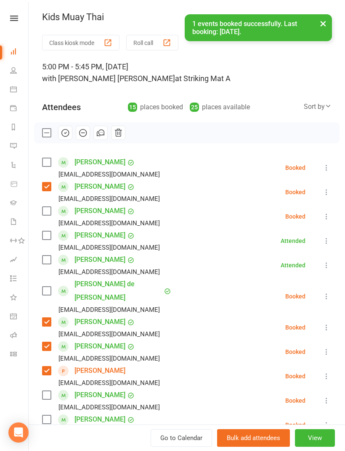
scroll to position [0, 0]
click at [47, 161] on label at bounding box center [46, 162] width 8 height 8
click at [44, 214] on label at bounding box center [46, 211] width 8 height 8
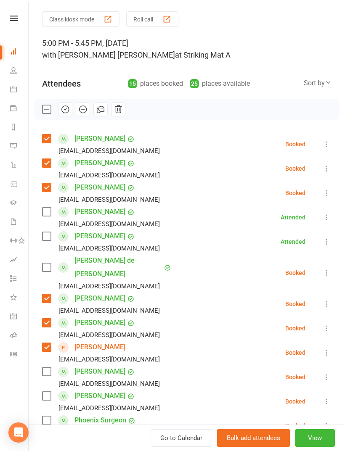
scroll to position [213, 0]
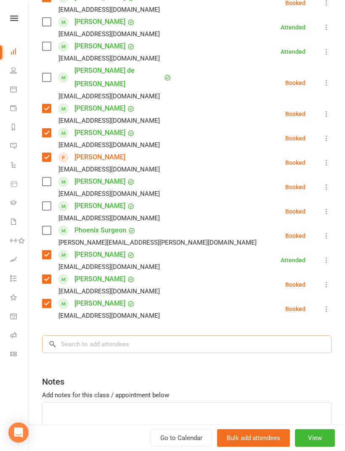
click at [190, 335] on input "search" at bounding box center [186, 344] width 289 height 18
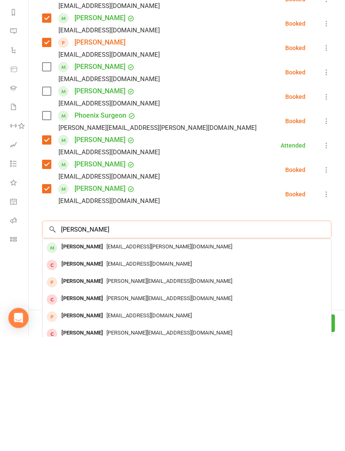
type input "[PERSON_NAME]"
click at [153, 356] on div "[EMAIL_ADDRESS][PERSON_NAME][DOMAIN_NAME]" at bounding box center [187, 362] width 282 height 12
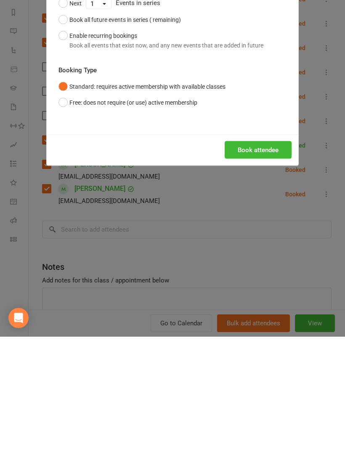
scroll to position [873, 0]
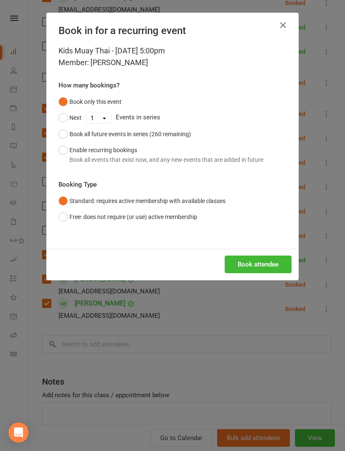
click at [280, 265] on button "Book attendee" at bounding box center [257, 264] width 67 height 18
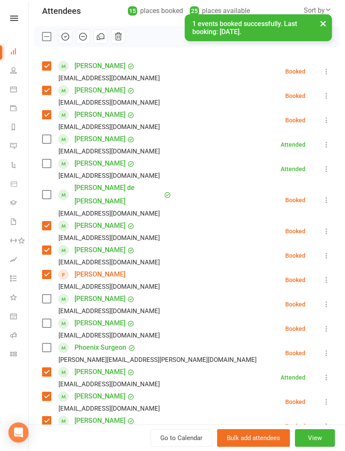
scroll to position [71, 0]
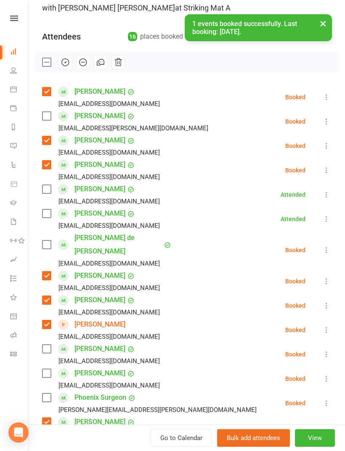
click at [50, 112] on label at bounding box center [46, 116] width 8 height 8
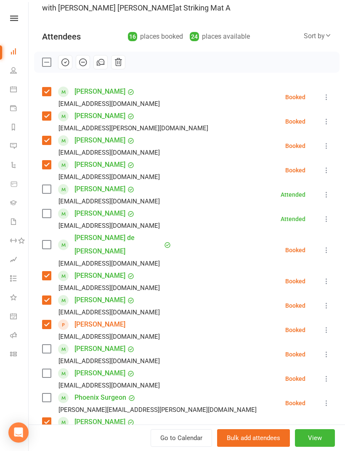
click at [44, 209] on label at bounding box center [46, 213] width 8 height 8
click at [50, 192] on label at bounding box center [46, 189] width 8 height 8
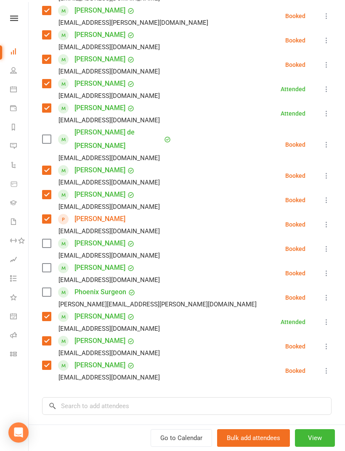
scroll to position [186, 0]
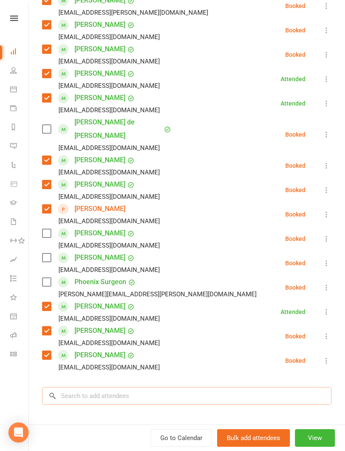
click at [153, 390] on input "search" at bounding box center [186, 396] width 289 height 18
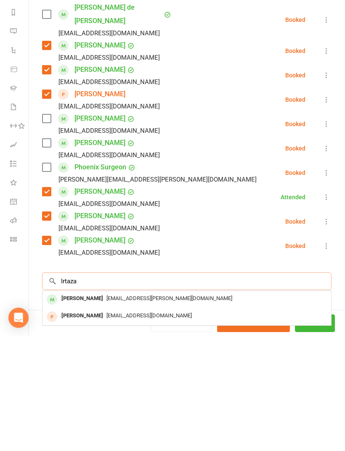
scroll to position [212, 0]
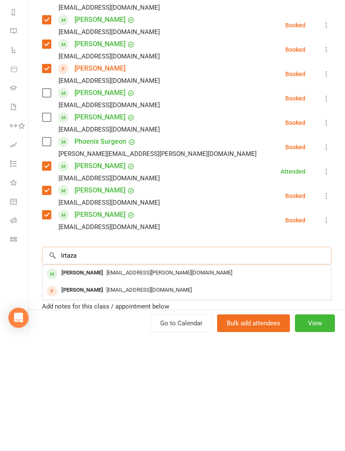
type input "Irtaza"
click at [134, 382] on div "[EMAIL_ADDRESS][PERSON_NAME][DOMAIN_NAME]" at bounding box center [187, 388] width 282 height 12
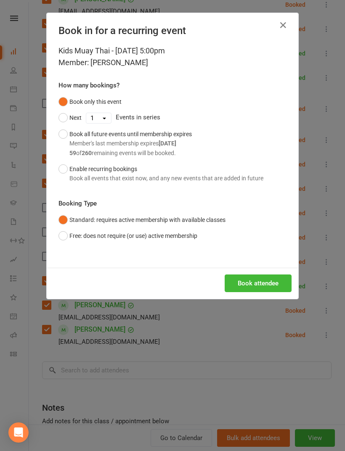
click at [263, 283] on button "Book attendee" at bounding box center [257, 283] width 67 height 18
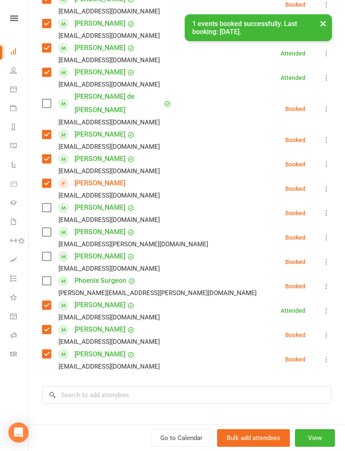
click at [43, 228] on label at bounding box center [46, 232] width 8 height 8
click at [122, 388] on input "search" at bounding box center [186, 395] width 289 height 18
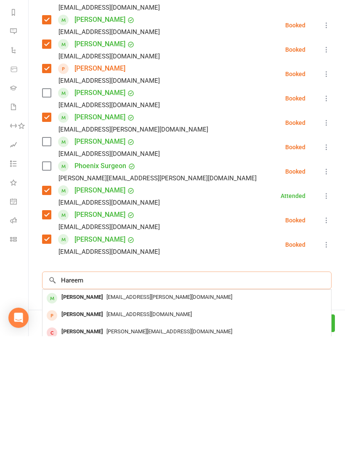
scroll to position [900, 0]
type input "Hareem"
click at [119, 408] on span "[EMAIL_ADDRESS][PERSON_NAME][DOMAIN_NAME]" at bounding box center [169, 411] width 126 height 6
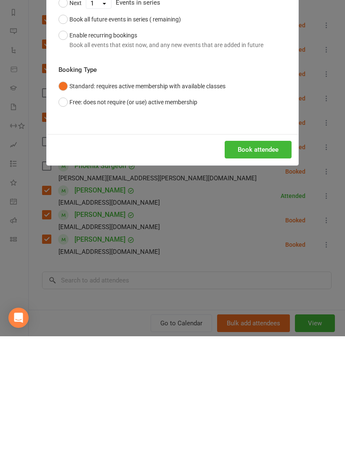
scroll to position [873, 0]
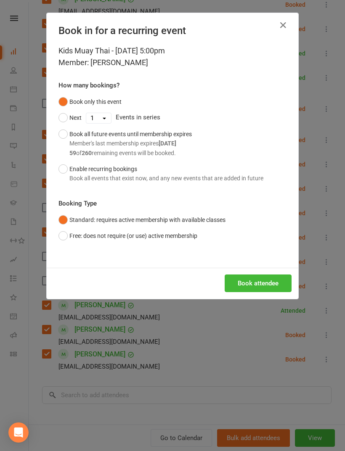
click at [253, 287] on button "Book attendee" at bounding box center [257, 283] width 67 height 18
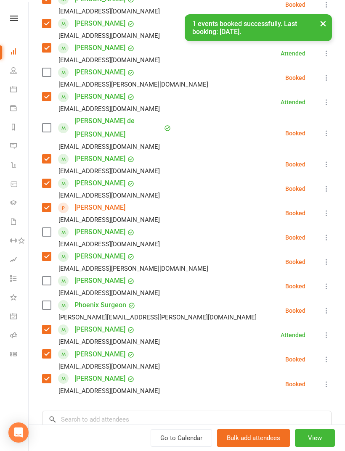
click at [49, 76] on label at bounding box center [46, 72] width 8 height 8
click at [127, 411] on input "search" at bounding box center [186, 420] width 289 height 18
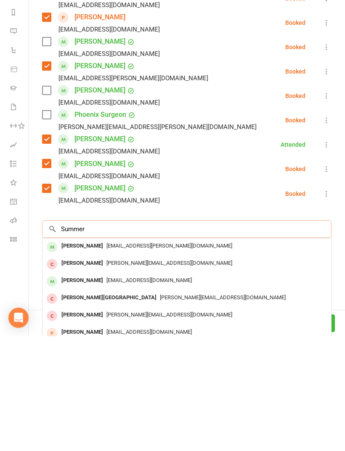
scroll to position [304, 0]
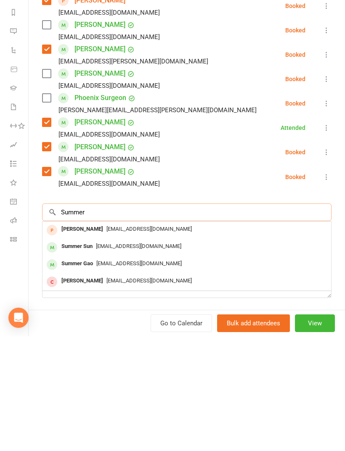
type input "Summer"
click at [121, 358] on span "[EMAIL_ADDRESS][DOMAIN_NAME]" at bounding box center [138, 361] width 85 height 6
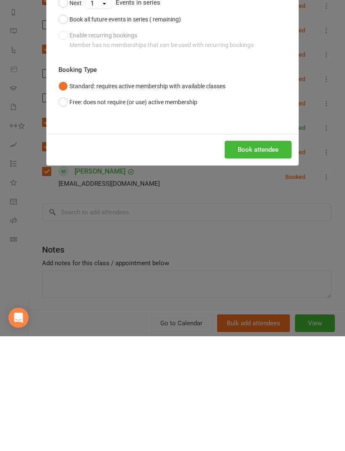
scroll to position [294, 0]
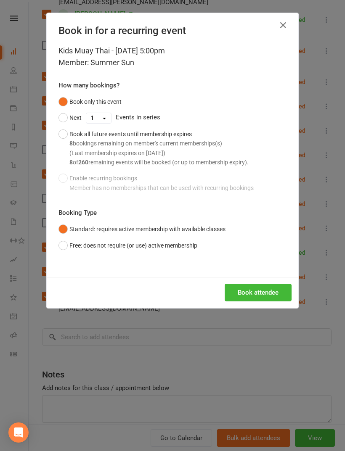
click at [258, 288] on button "Book attendee" at bounding box center [257, 293] width 67 height 18
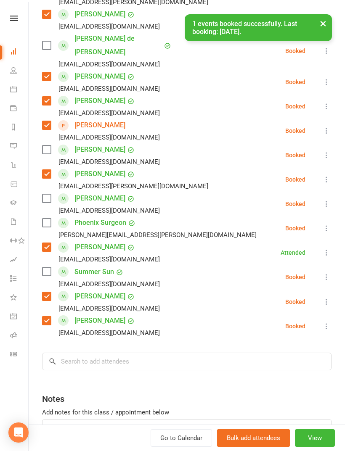
click at [44, 279] on div "[EMAIL_ADDRESS][DOMAIN_NAME]" at bounding box center [102, 284] width 121 height 11
click at [45, 267] on label at bounding box center [46, 271] width 8 height 8
click at [147, 356] on input "search" at bounding box center [186, 362] width 289 height 18
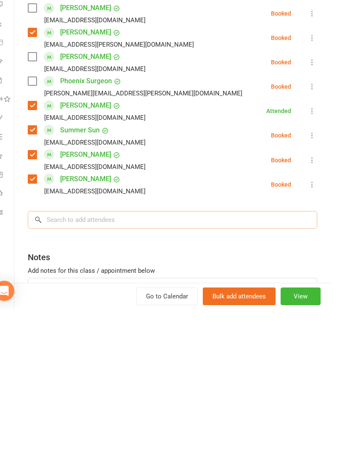
scroll to position [900, 0]
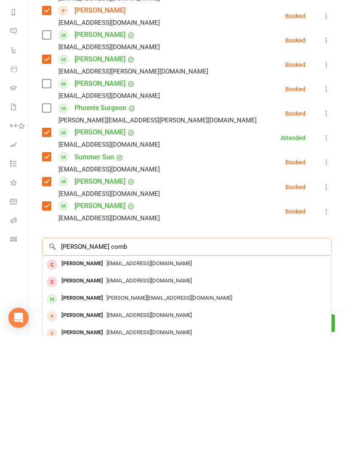
type input "[PERSON_NAME] comb"
click at [118, 409] on span "[PERSON_NAME][EMAIL_ADDRESS][DOMAIN_NAME]" at bounding box center [169, 412] width 126 height 6
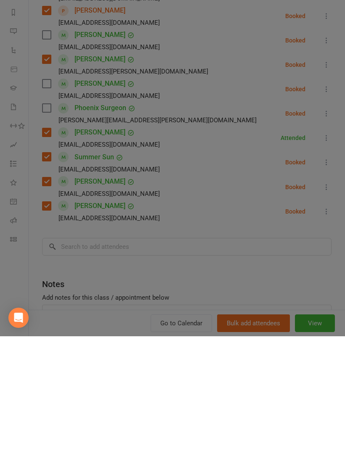
scroll to position [873, 0]
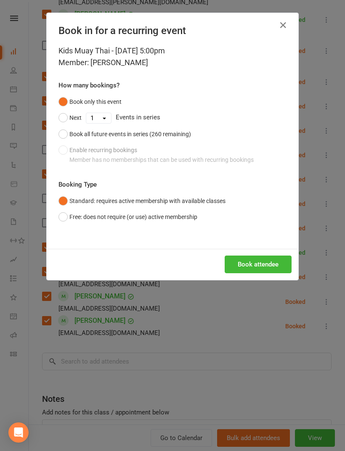
click at [278, 32] on button "button" at bounding box center [282, 24] width 13 height 13
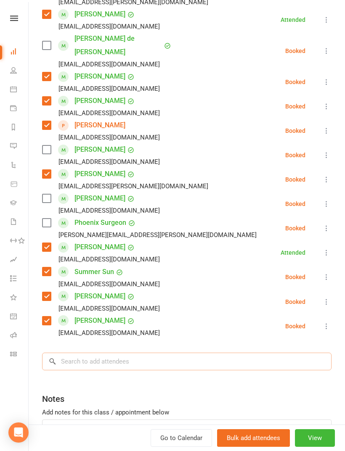
click at [125, 353] on input "search" at bounding box center [186, 362] width 289 height 18
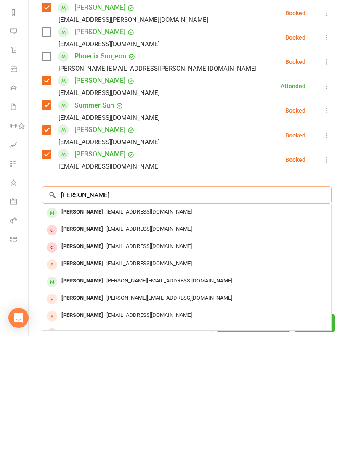
scroll to position [345, 0]
type input "[PERSON_NAME]"
click at [145, 321] on div "[EMAIL_ADDRESS][DOMAIN_NAME]" at bounding box center [187, 327] width 282 height 12
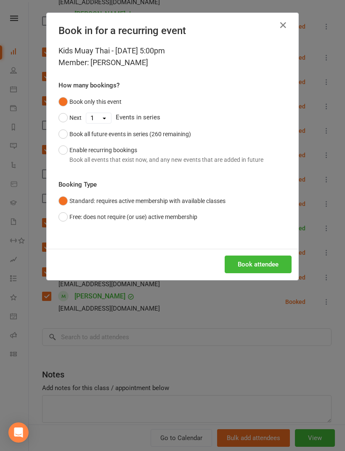
click at [276, 267] on button "Book attendee" at bounding box center [257, 264] width 67 height 18
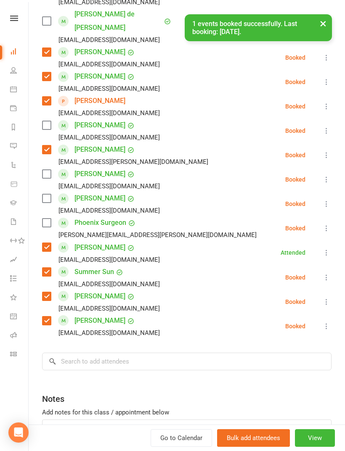
click at [45, 194] on label at bounding box center [46, 198] width 8 height 8
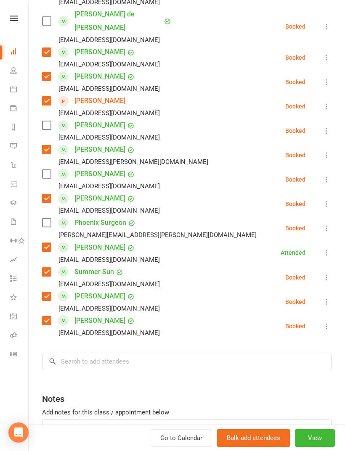
click at [45, 219] on label at bounding box center [46, 223] width 8 height 8
click at [121, 356] on input "search" at bounding box center [186, 362] width 289 height 18
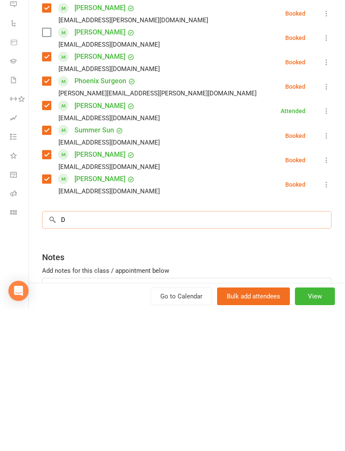
scroll to position [900, 0]
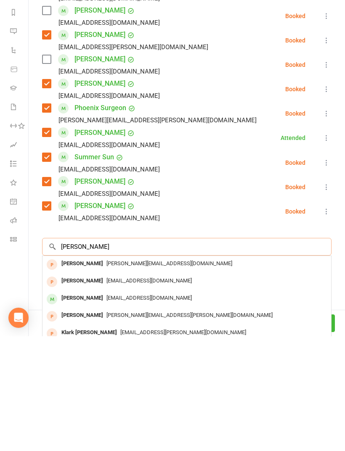
type input "[PERSON_NAME]"
click at [132, 409] on span "[EMAIL_ADDRESS][DOMAIN_NAME]" at bounding box center [148, 412] width 85 height 6
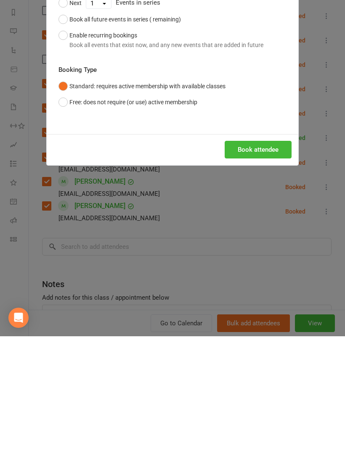
scroll to position [873, 0]
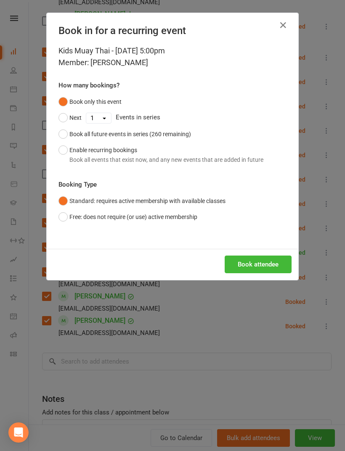
click at [260, 267] on button "Book attendee" at bounding box center [257, 264] width 67 height 18
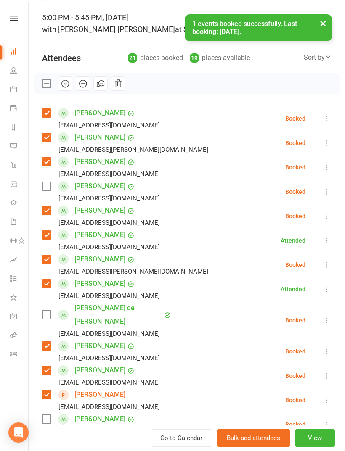
scroll to position [46, 0]
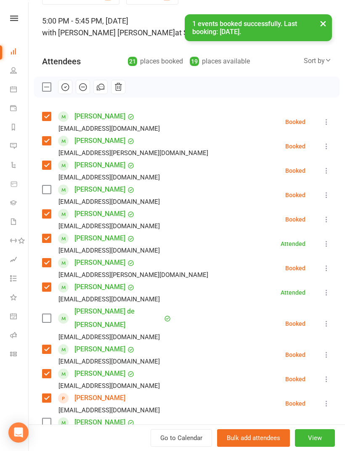
click at [40, 186] on div "Class kiosk mode Roll call 5:00 PM - 5:45 PM, [DATE] with [PERSON_NAME] [PERSON…" at bounding box center [187, 387] width 316 height 797
click at [48, 193] on label at bounding box center [46, 189] width 8 height 8
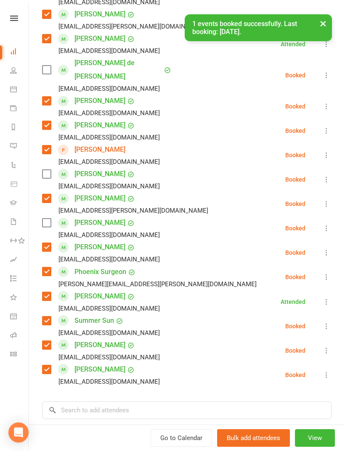
scroll to position [295, 0]
click at [138, 401] on input "search" at bounding box center [186, 410] width 289 height 18
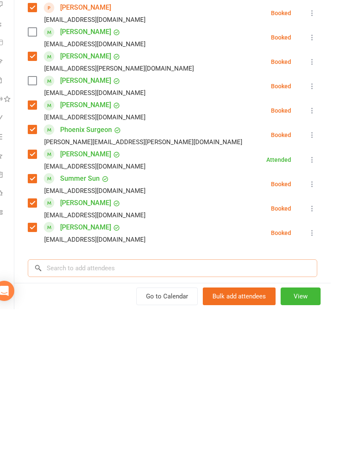
type input "S"
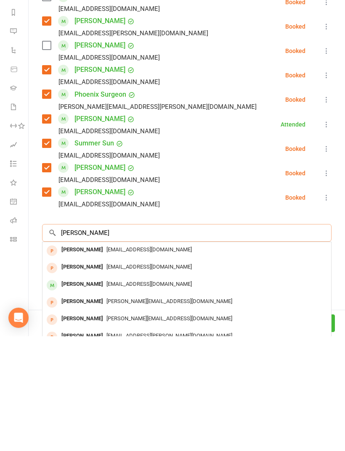
scroll to position [359, 0]
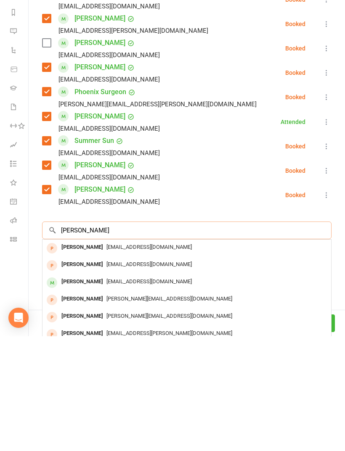
type input "[PERSON_NAME]"
click at [106, 393] on span "[EMAIL_ADDRESS][DOMAIN_NAME]" at bounding box center [148, 396] width 85 height 6
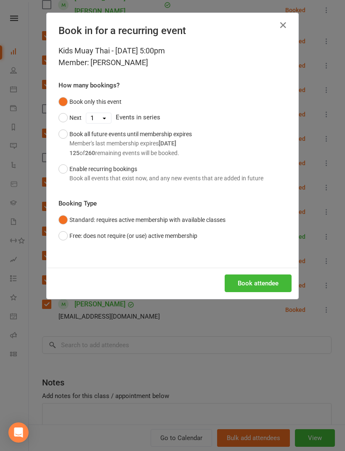
click at [263, 283] on button "Book attendee" at bounding box center [257, 283] width 67 height 18
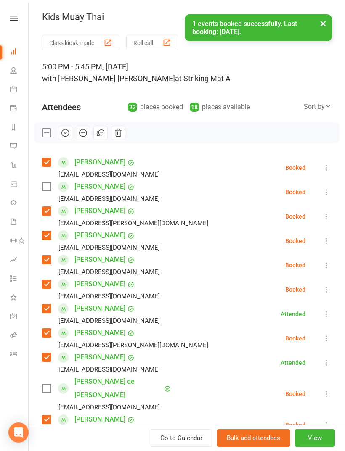
scroll to position [0, 0]
click at [49, 185] on label at bounding box center [46, 186] width 8 height 8
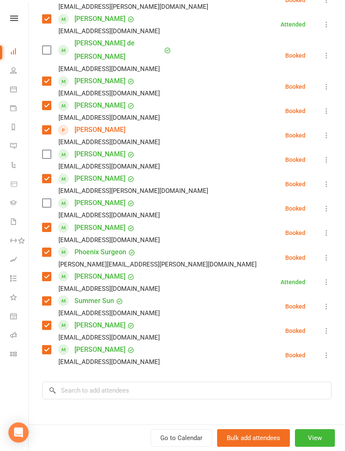
scroll to position [340, 0]
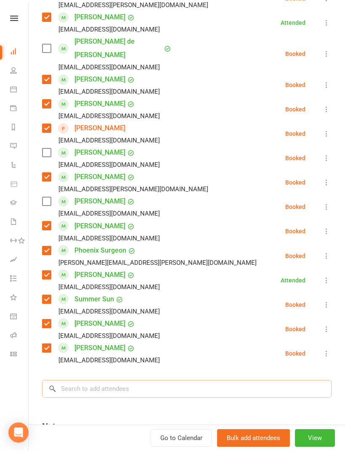
click at [162, 380] on input "search" at bounding box center [186, 389] width 289 height 18
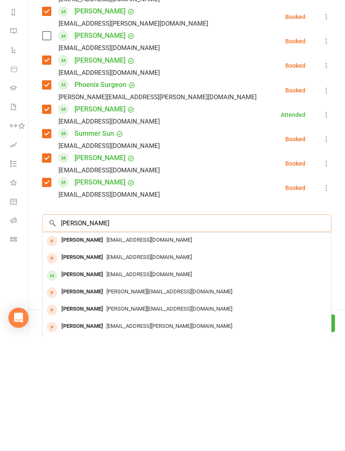
scroll to position [410, 0]
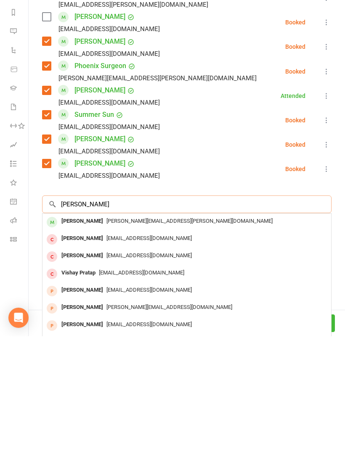
type input "[PERSON_NAME]"
click at [145, 332] on span "[PERSON_NAME][EMAIL_ADDRESS][PERSON_NAME][DOMAIN_NAME]" at bounding box center [189, 335] width 166 height 6
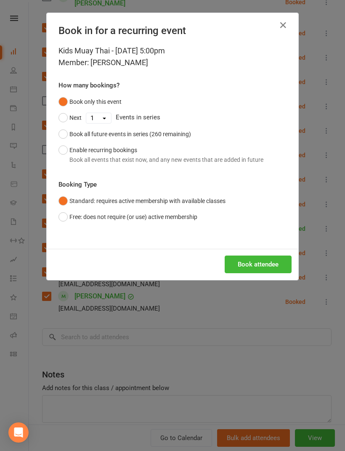
click at [278, 268] on button "Book attendee" at bounding box center [257, 264] width 67 height 18
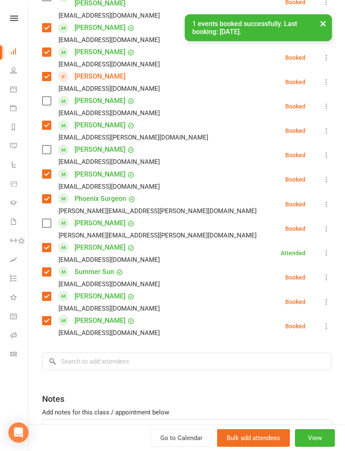
click at [50, 219] on label at bounding box center [46, 223] width 8 height 8
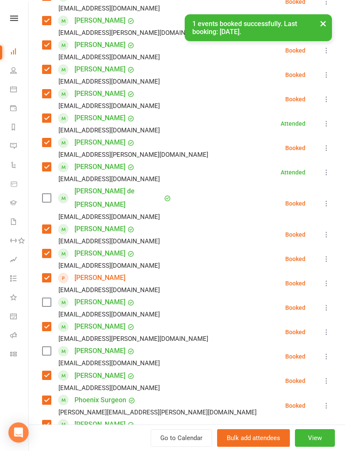
scroll to position [191, 0]
click at [49, 193] on label at bounding box center [46, 197] width 8 height 8
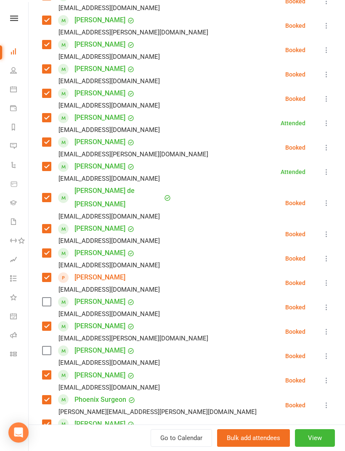
click at [45, 298] on label at bounding box center [46, 302] width 8 height 8
click at [50, 346] on label at bounding box center [46, 350] width 8 height 8
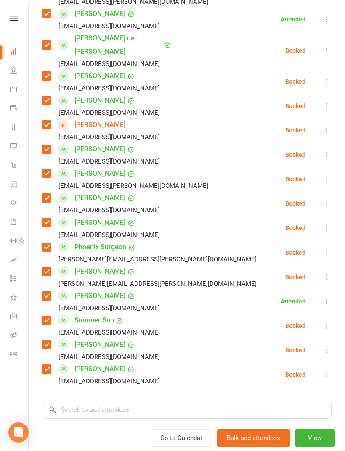
scroll to position [358, 0]
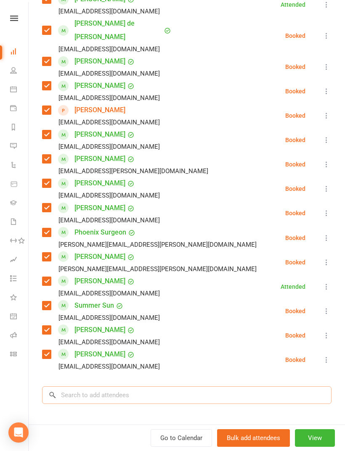
click at [135, 389] on input "search" at bounding box center [186, 395] width 289 height 18
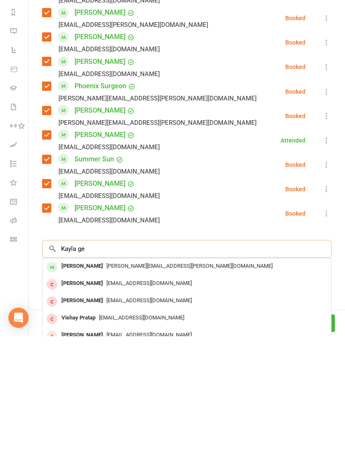
scroll to position [393, 0]
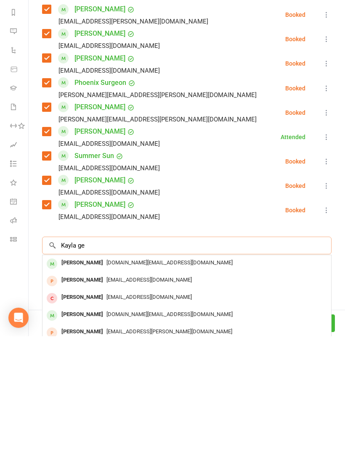
type input "Kayla ge"
click at [132, 374] on span "[DOMAIN_NAME][EMAIL_ADDRESS][DOMAIN_NAME]" at bounding box center [169, 377] width 126 height 6
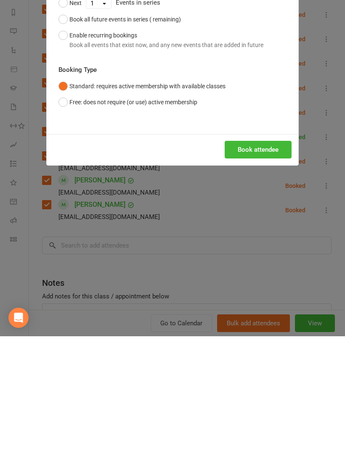
scroll to position [873, 0]
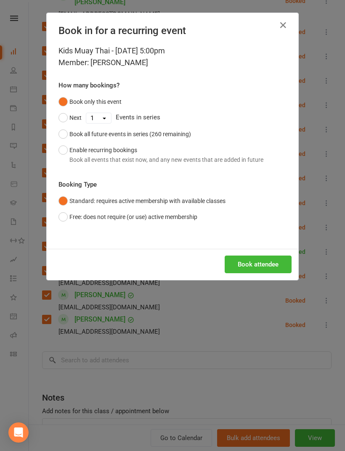
click at [267, 269] on button "Book attendee" at bounding box center [257, 264] width 67 height 18
click at [271, 263] on div "Loading..." at bounding box center [172, 264] width 251 height 31
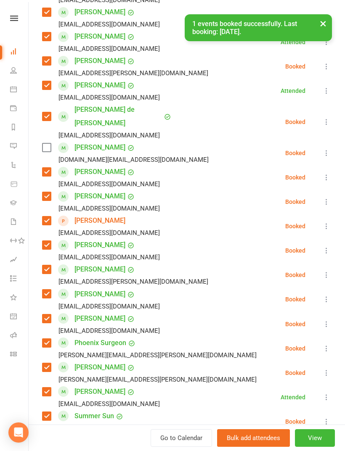
click at [50, 143] on label at bounding box center [46, 147] width 8 height 8
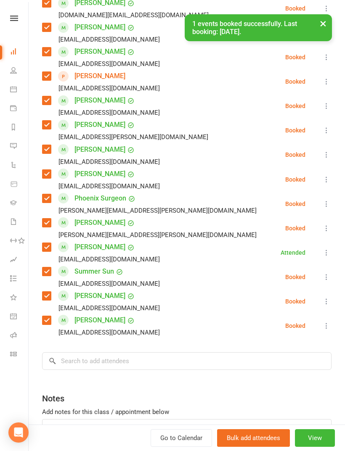
scroll to position [416, 0]
click at [117, 352] on input "search" at bounding box center [186, 361] width 289 height 18
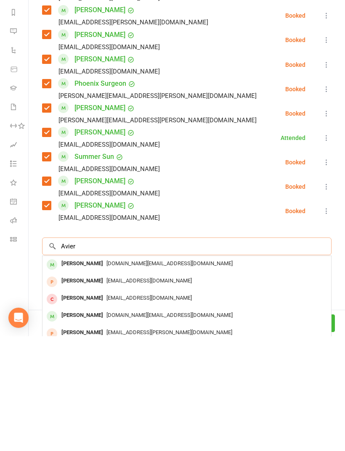
scroll to position [900, 0]
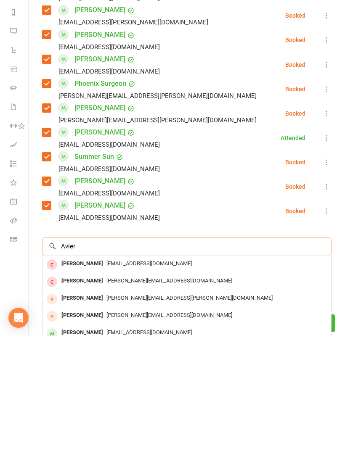
type input "Avier"
click at [113, 444] on span "[EMAIL_ADDRESS][DOMAIN_NAME]" at bounding box center [148, 447] width 85 height 6
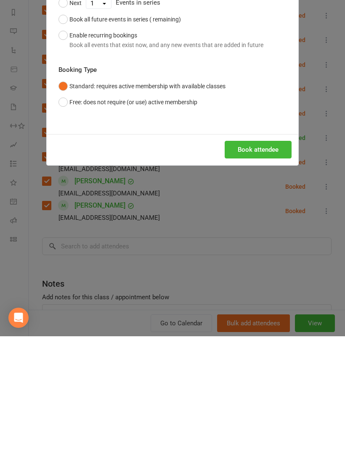
scroll to position [873, 0]
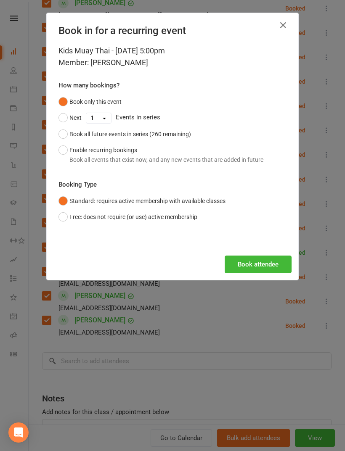
click at [270, 267] on button "Book attendee" at bounding box center [257, 264] width 67 height 18
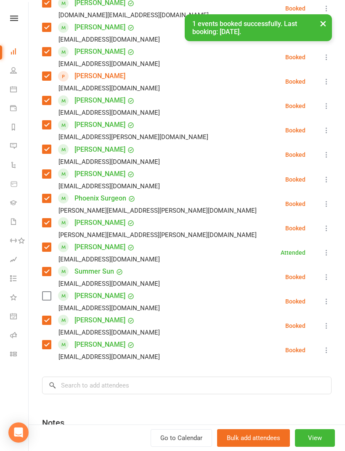
click at [47, 292] on label at bounding box center [46, 296] width 8 height 8
click at [145, 377] on input "search" at bounding box center [186, 386] width 289 height 18
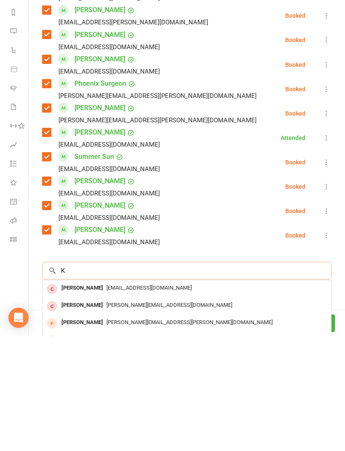
scroll to position [900, 0]
type input "Karson"
click at [132, 399] on span "[DOMAIN_NAME][EMAIL_ADDRESS][DOMAIN_NAME]" at bounding box center [169, 402] width 126 height 6
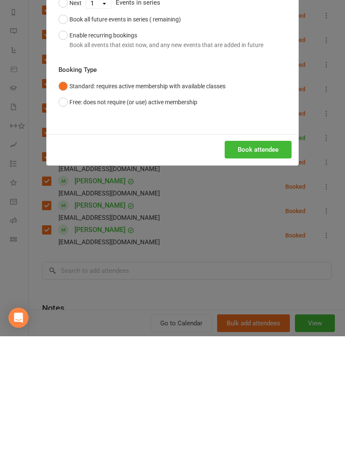
scroll to position [873, 0]
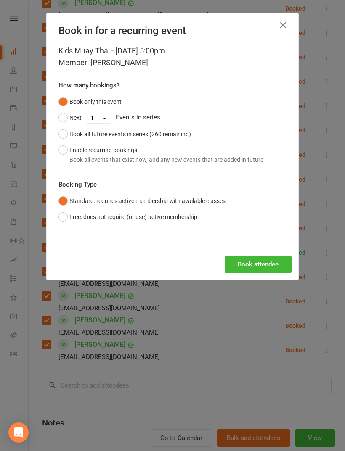
click at [268, 263] on button "Book attendee" at bounding box center [257, 264] width 67 height 18
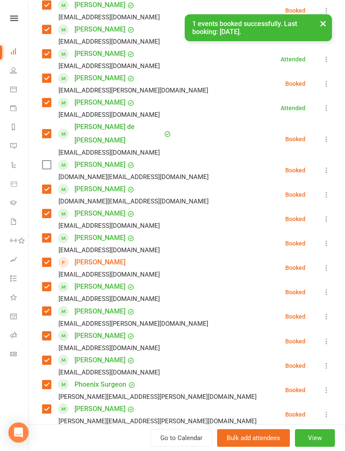
click at [47, 161] on label at bounding box center [46, 165] width 8 height 8
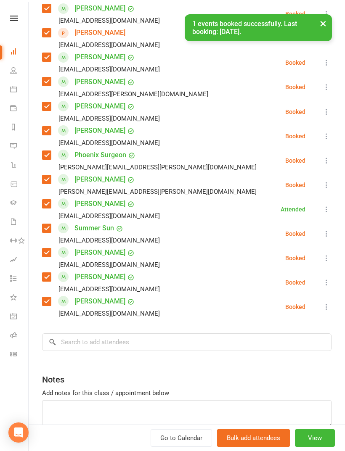
scroll to position [484, 0]
click at [137, 337] on input "search" at bounding box center [186, 343] width 289 height 18
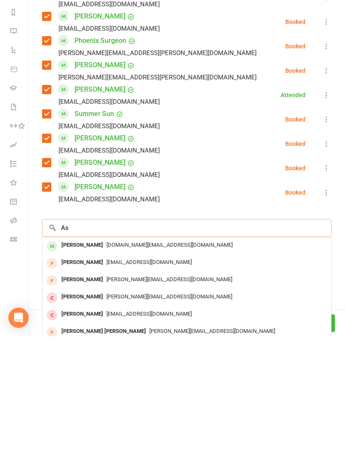
scroll to position [900, 0]
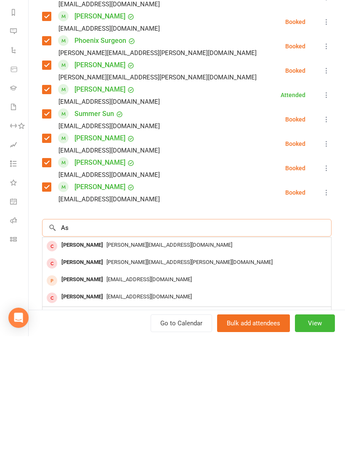
type input "A"
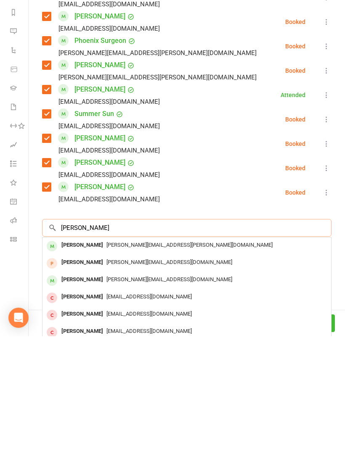
type input "[PERSON_NAME]"
click at [143, 356] on span "[PERSON_NAME][EMAIL_ADDRESS][PERSON_NAME][DOMAIN_NAME]" at bounding box center [189, 359] width 166 height 6
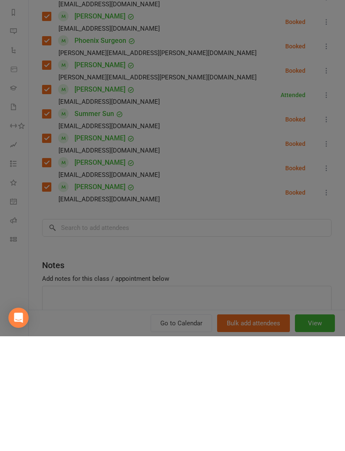
scroll to position [873, 0]
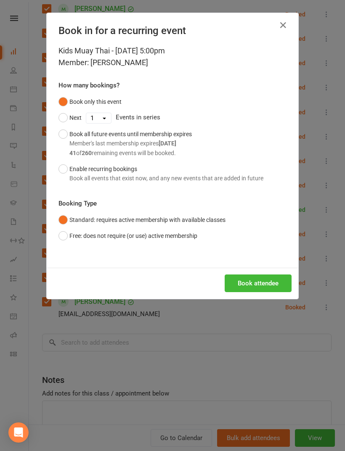
click at [267, 285] on button "Book attendee" at bounding box center [257, 283] width 67 height 18
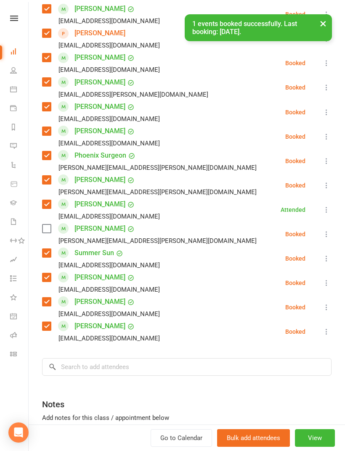
click at [45, 224] on label at bounding box center [46, 228] width 8 height 8
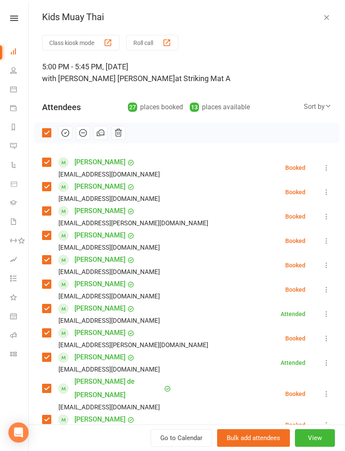
scroll to position [0, 0]
click at [68, 136] on icon "button" at bounding box center [65, 132] width 9 height 9
